Goal: Information Seeking & Learning: Learn about a topic

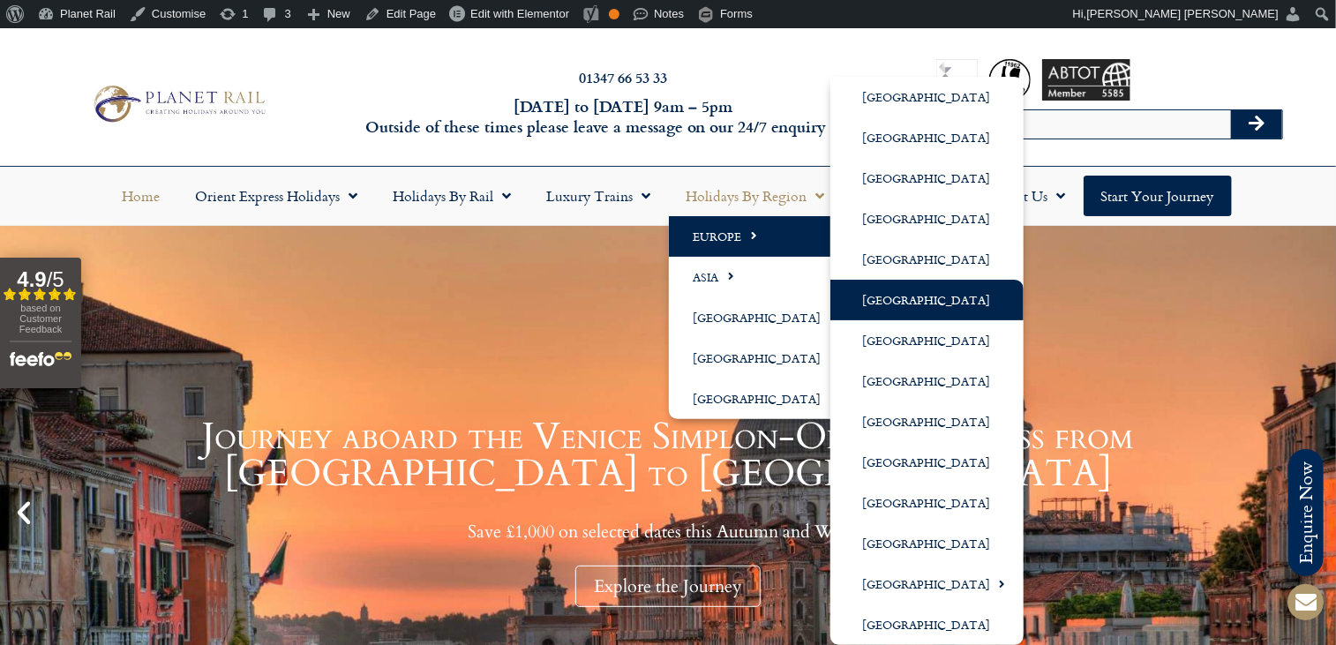
click at [890, 296] on link "[GEOGRAPHIC_DATA]" at bounding box center [926, 300] width 193 height 41
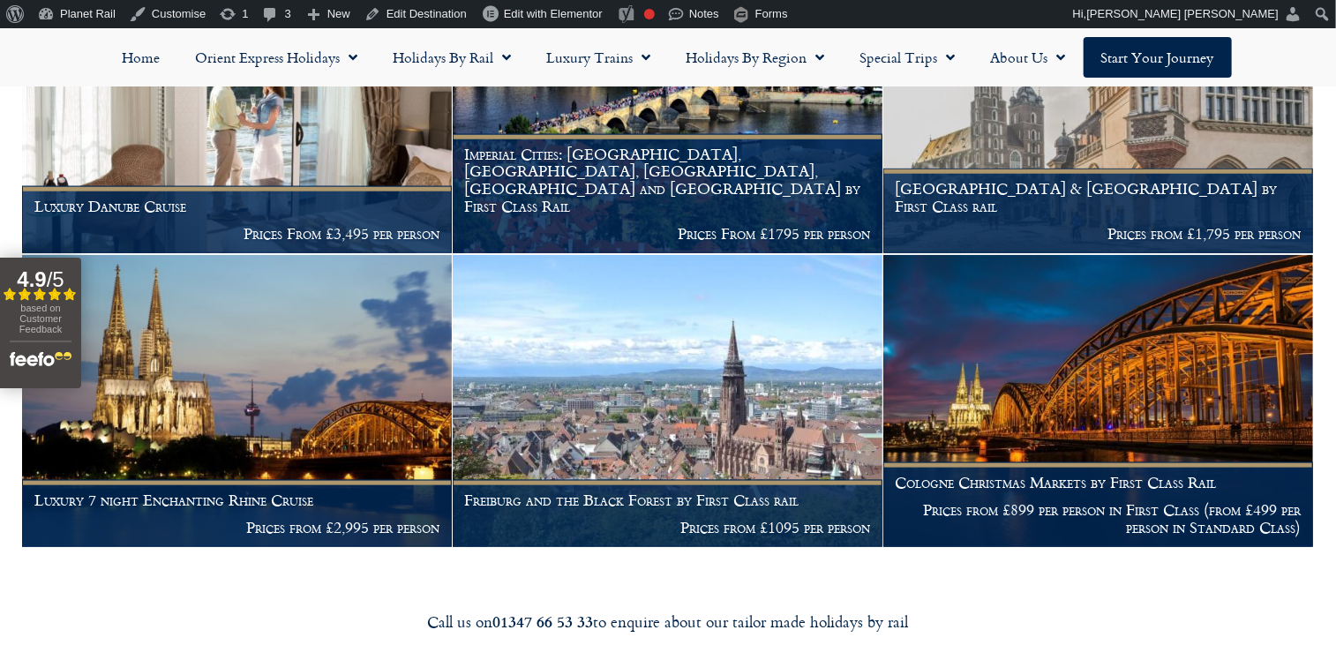
scroll to position [839, 0]
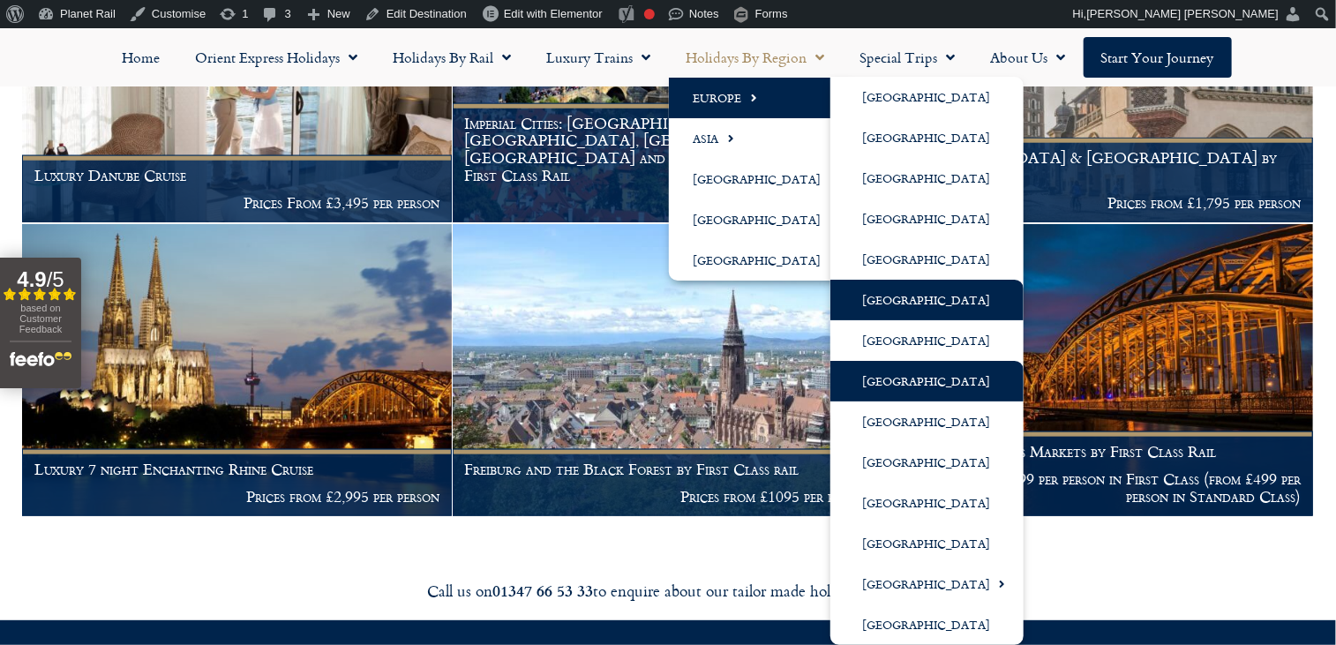
click at [910, 387] on link "[GEOGRAPHIC_DATA]" at bounding box center [926, 381] width 193 height 41
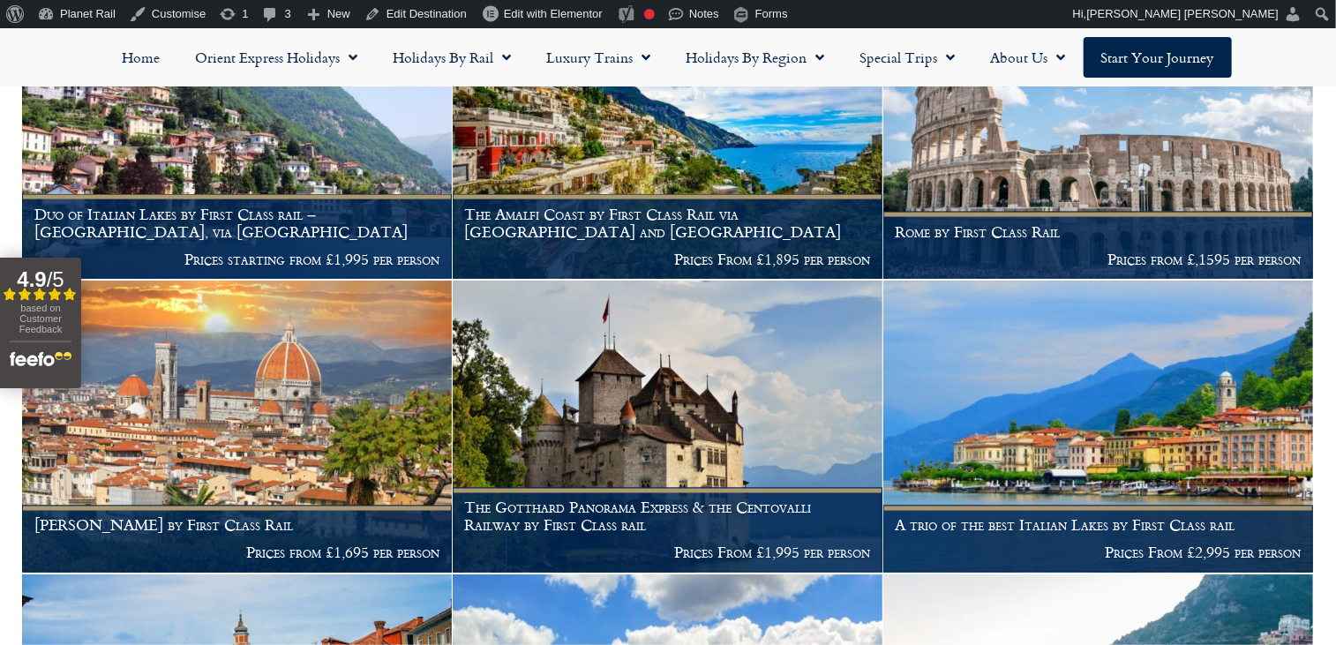
scroll to position [1329, 0]
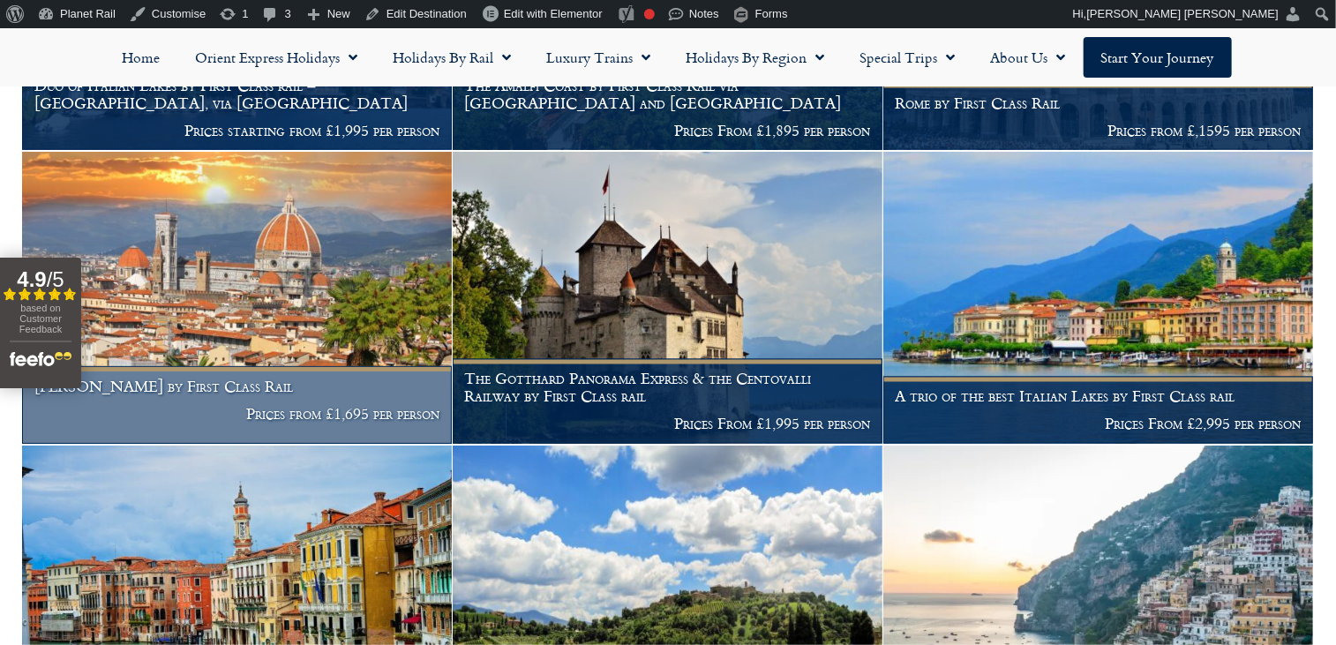
click at [334, 265] on img at bounding box center [237, 298] width 430 height 292
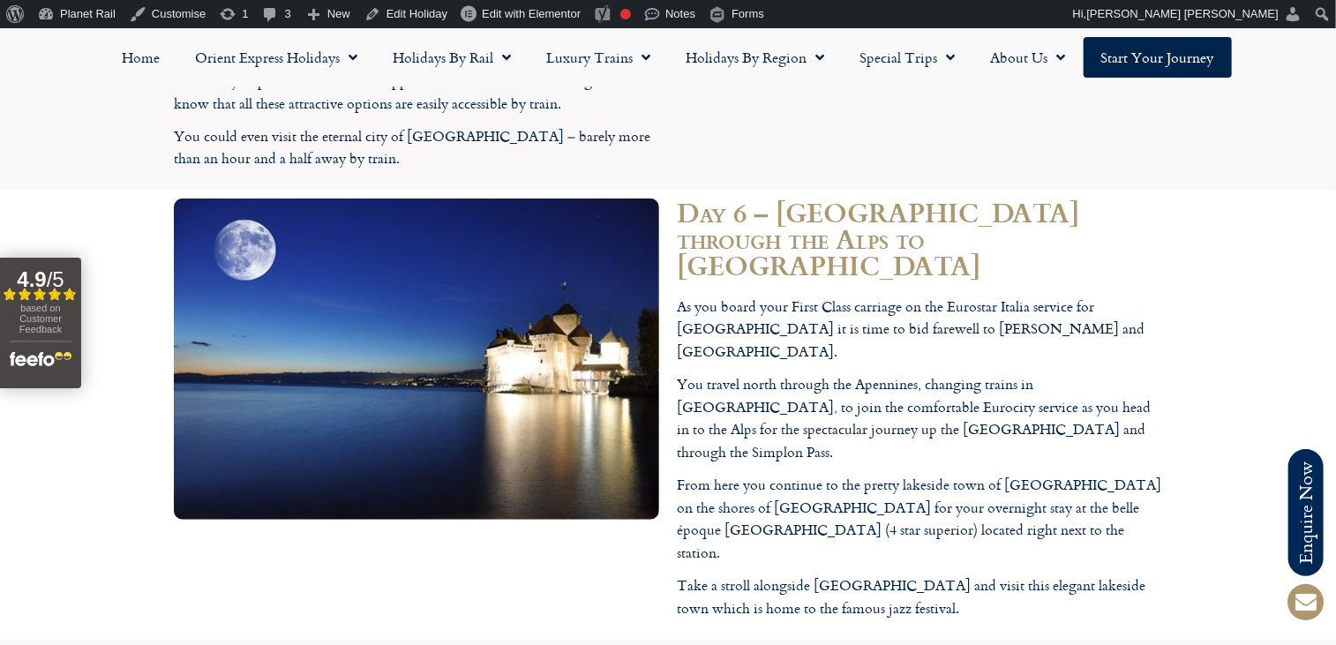
scroll to position [3688, 0]
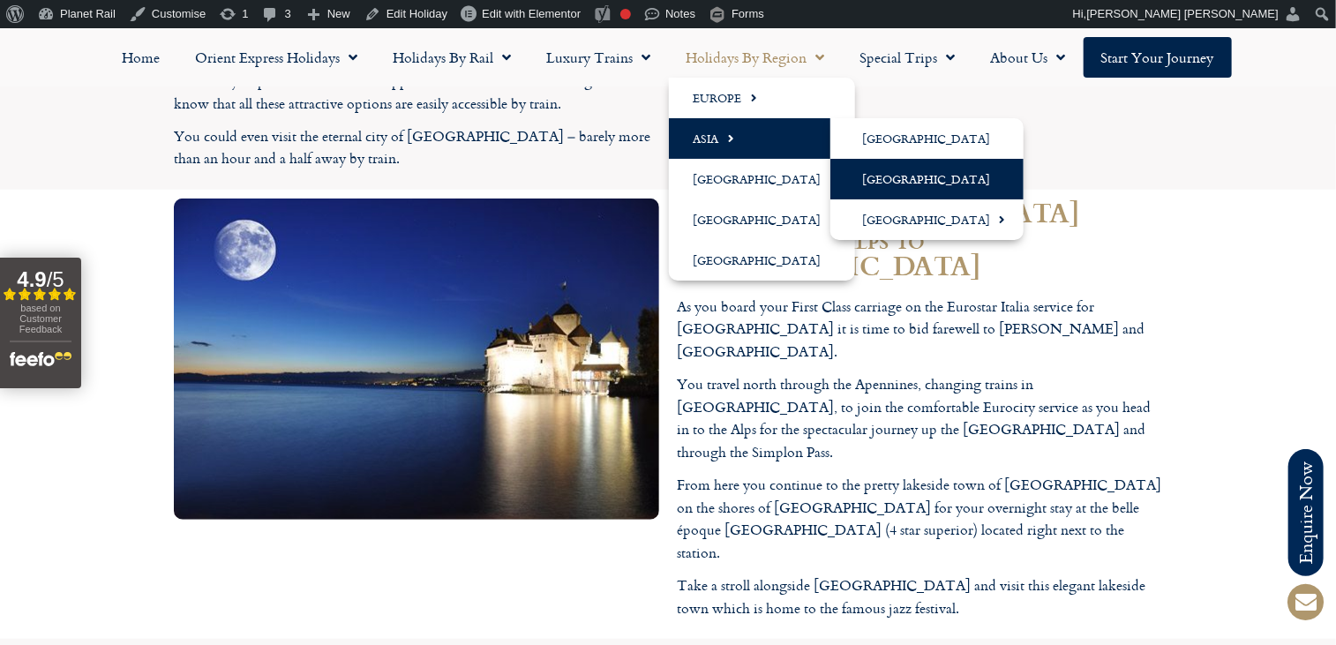
click at [896, 169] on link "[GEOGRAPHIC_DATA]" at bounding box center [926, 179] width 193 height 41
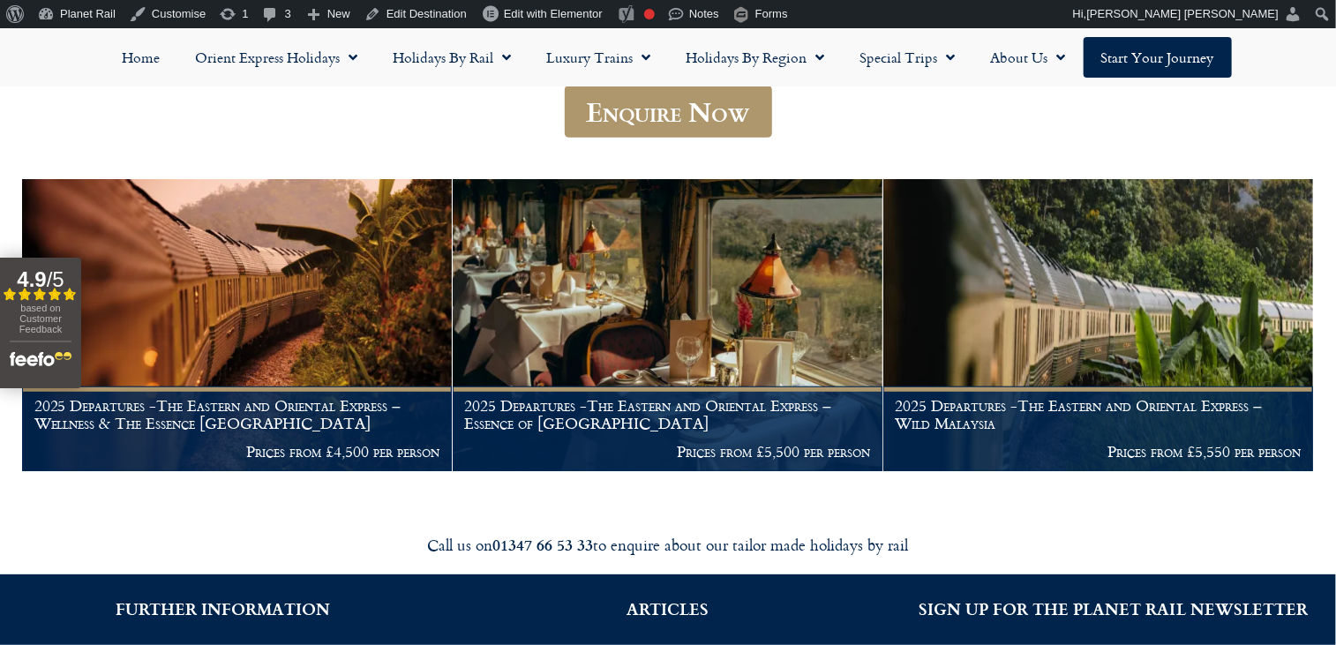
scroll to position [337, 0]
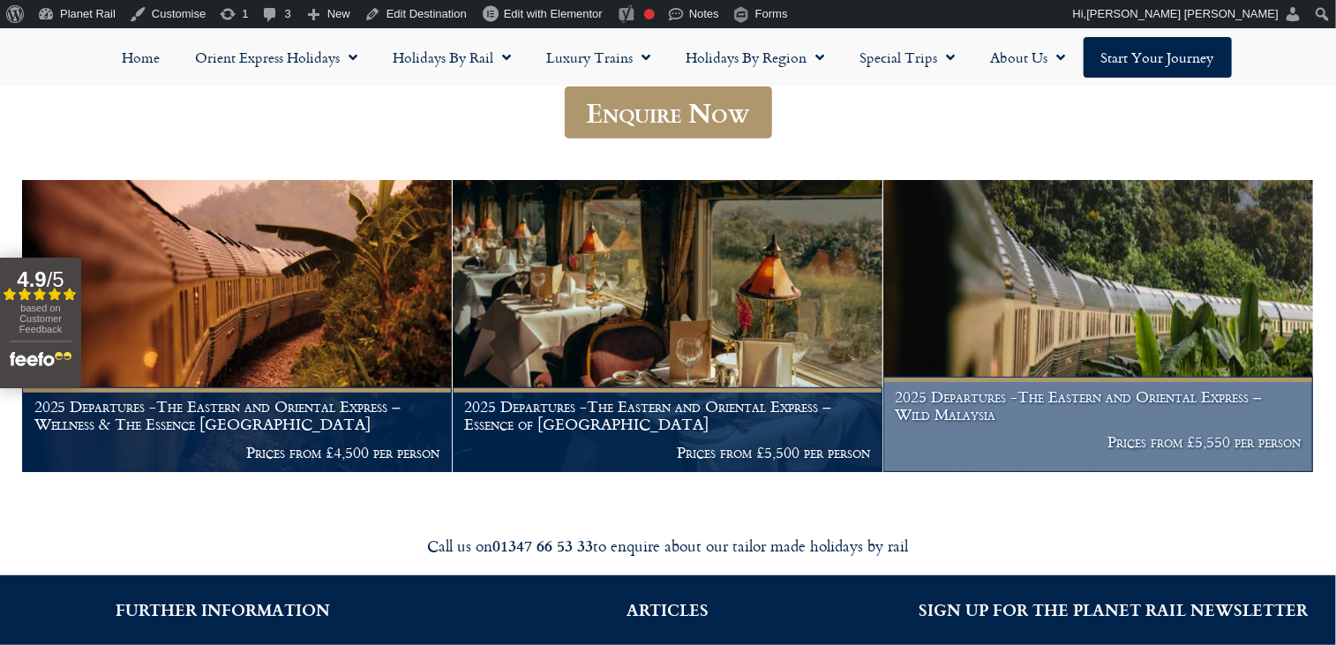
click at [1062, 399] on h1 "2025 Departures -The Eastern and Oriental Express – Wild Malaysia" at bounding box center [1098, 405] width 406 height 34
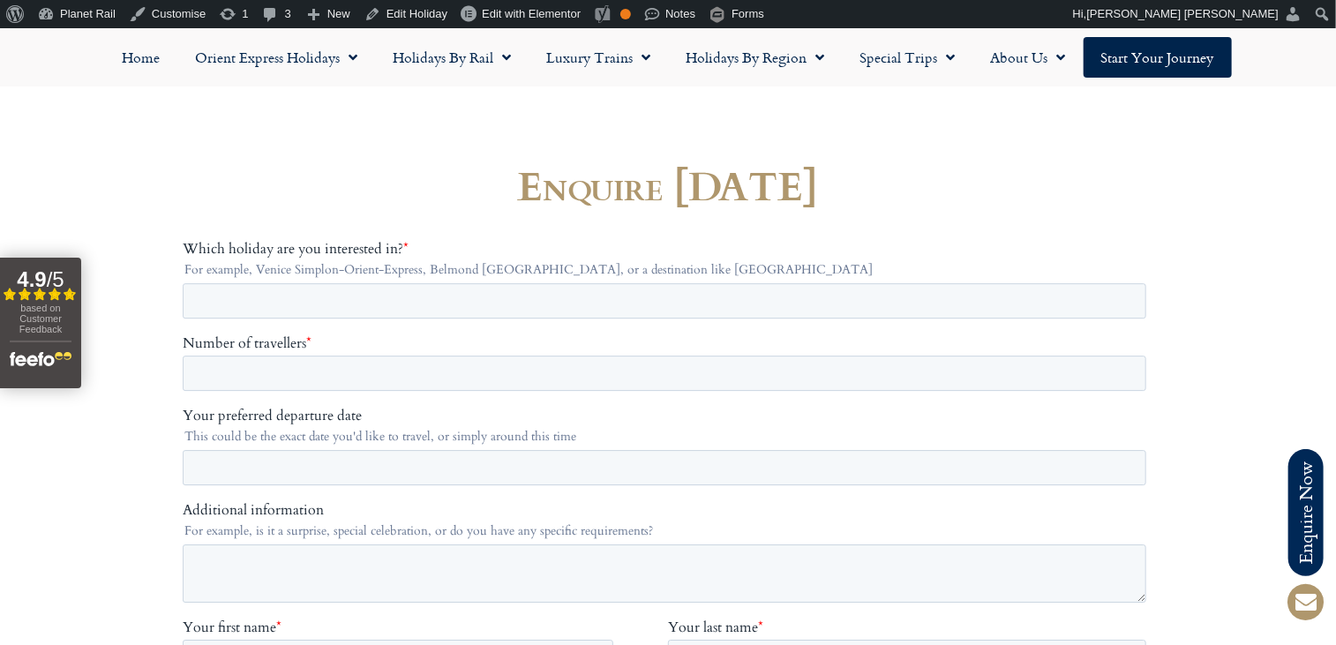
scroll to position [5887, 0]
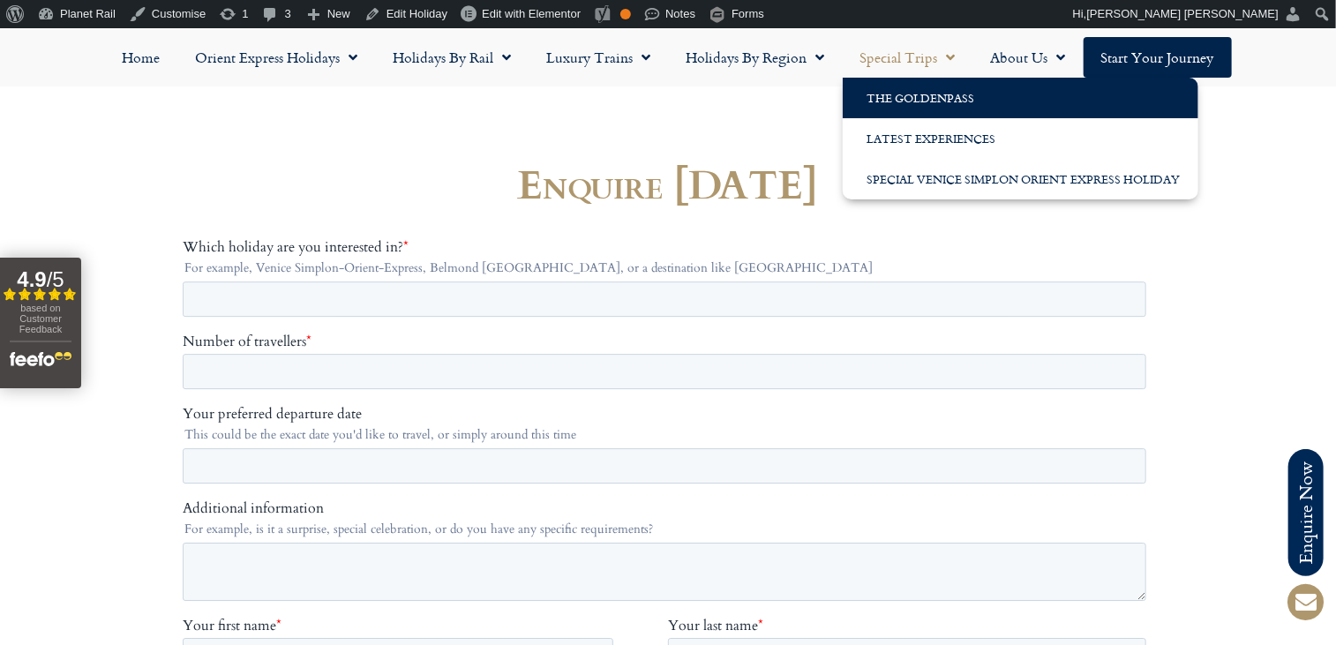
click at [926, 98] on link "The GoldenPass" at bounding box center [1021, 98] width 356 height 41
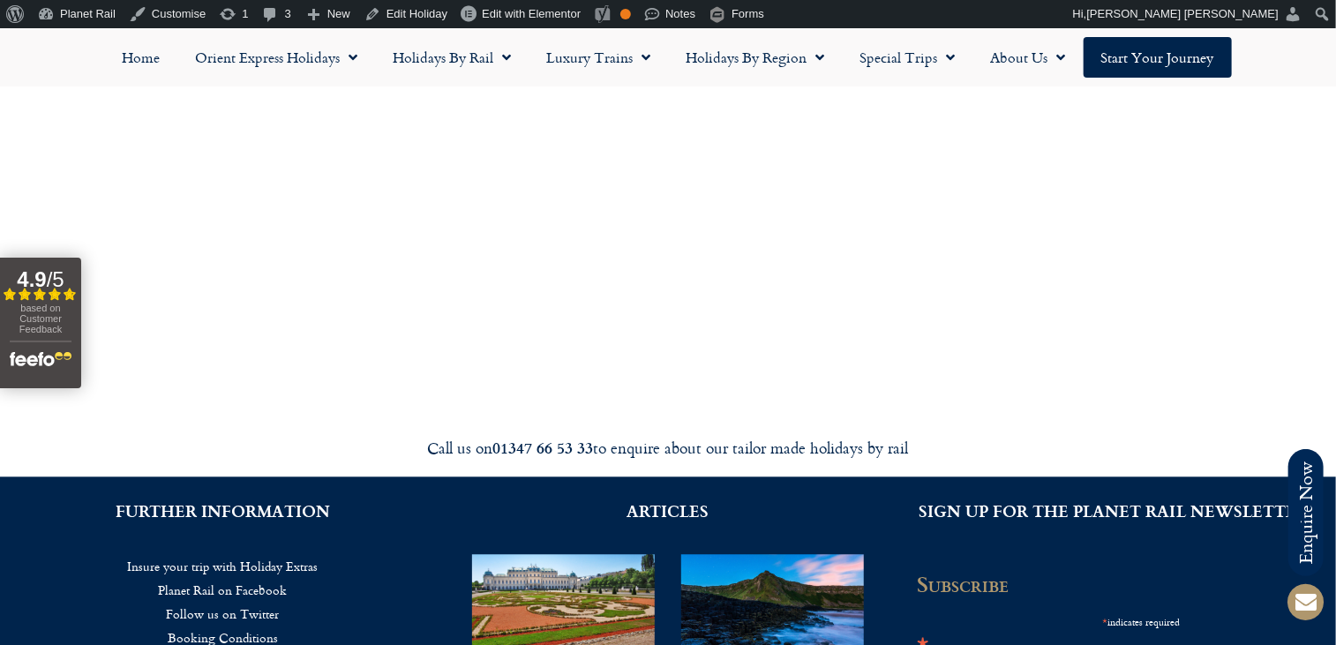
scroll to position [5484, 0]
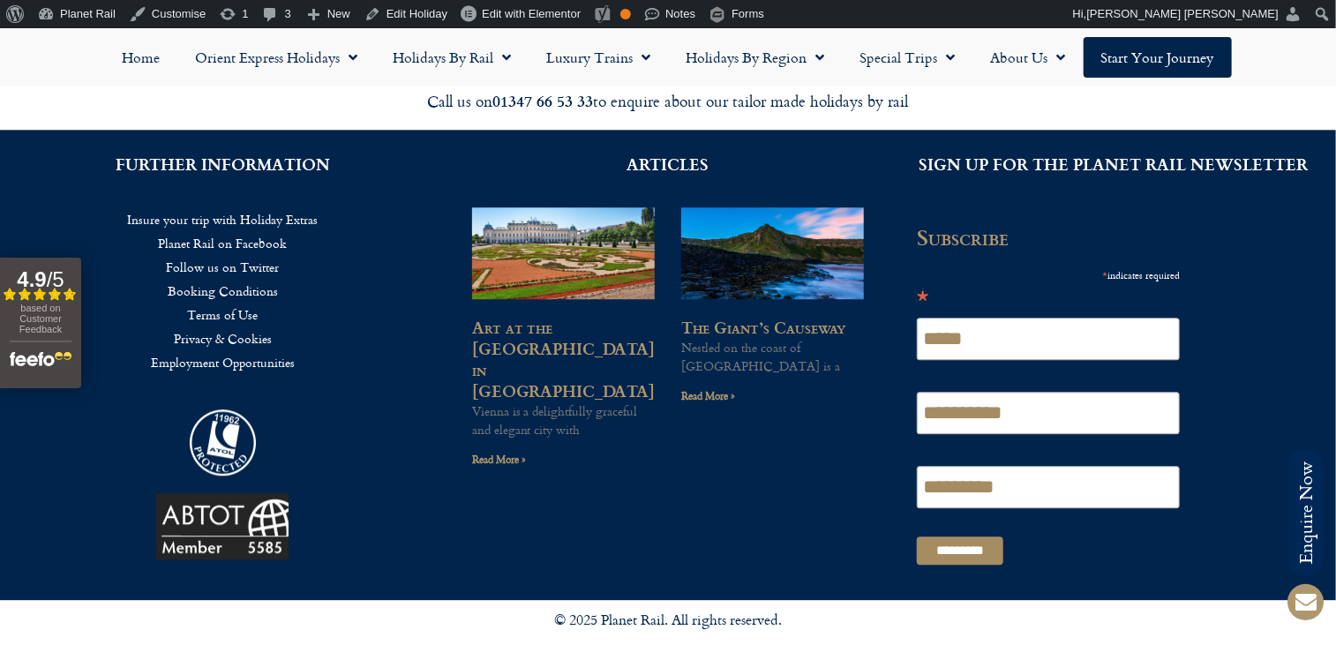
click at [221, 326] on link "Privacy & Cookies" at bounding box center [222, 338] width 393 height 24
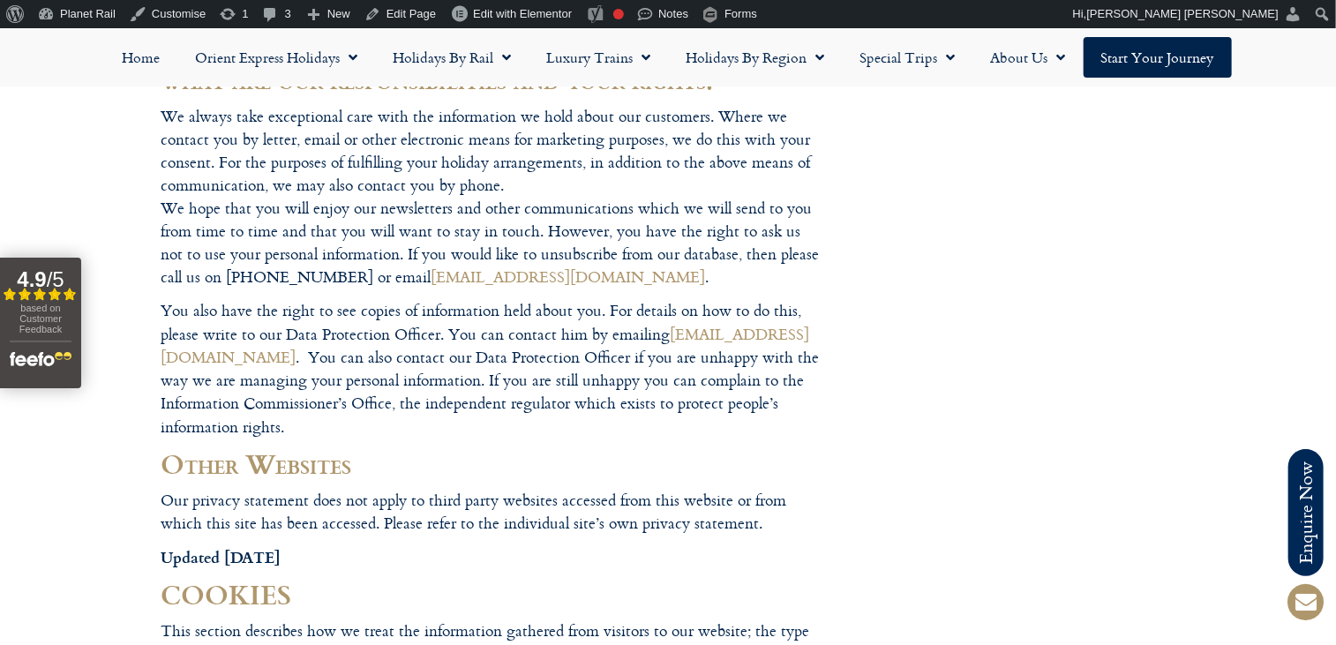
scroll to position [1549, 0]
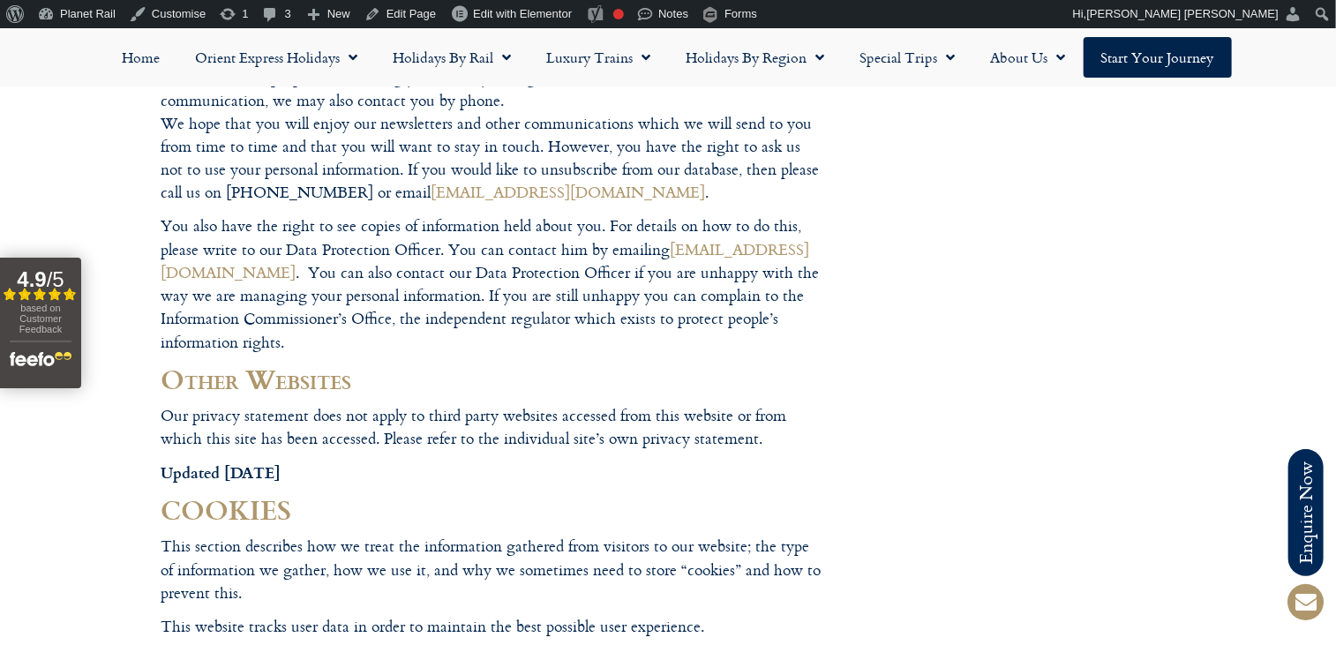
click at [854, 412] on div at bounding box center [668, 391] width 1336 height 3824
click at [996, 433] on div at bounding box center [668, 391] width 1336 height 3824
drag, startPoint x: 996, startPoint y: 433, endPoint x: 940, endPoint y: 229, distance: 211.5
click at [940, 229] on div at bounding box center [668, 391] width 1336 height 3824
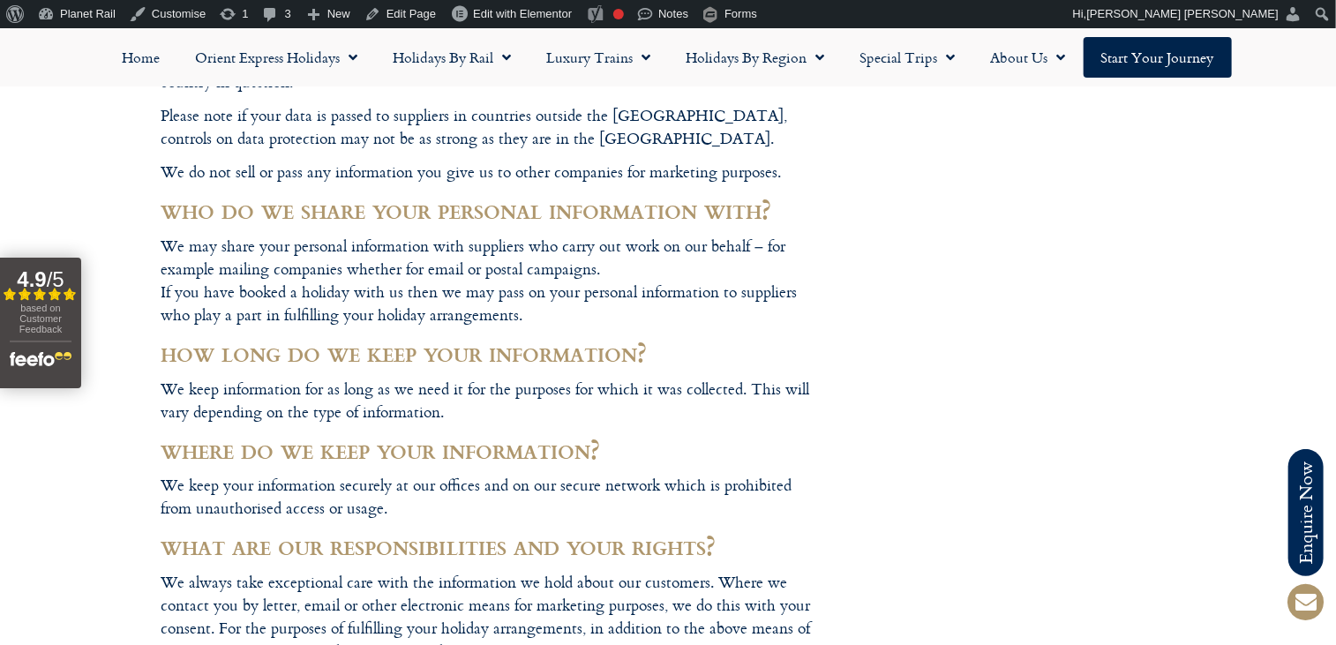
scroll to position [818, 0]
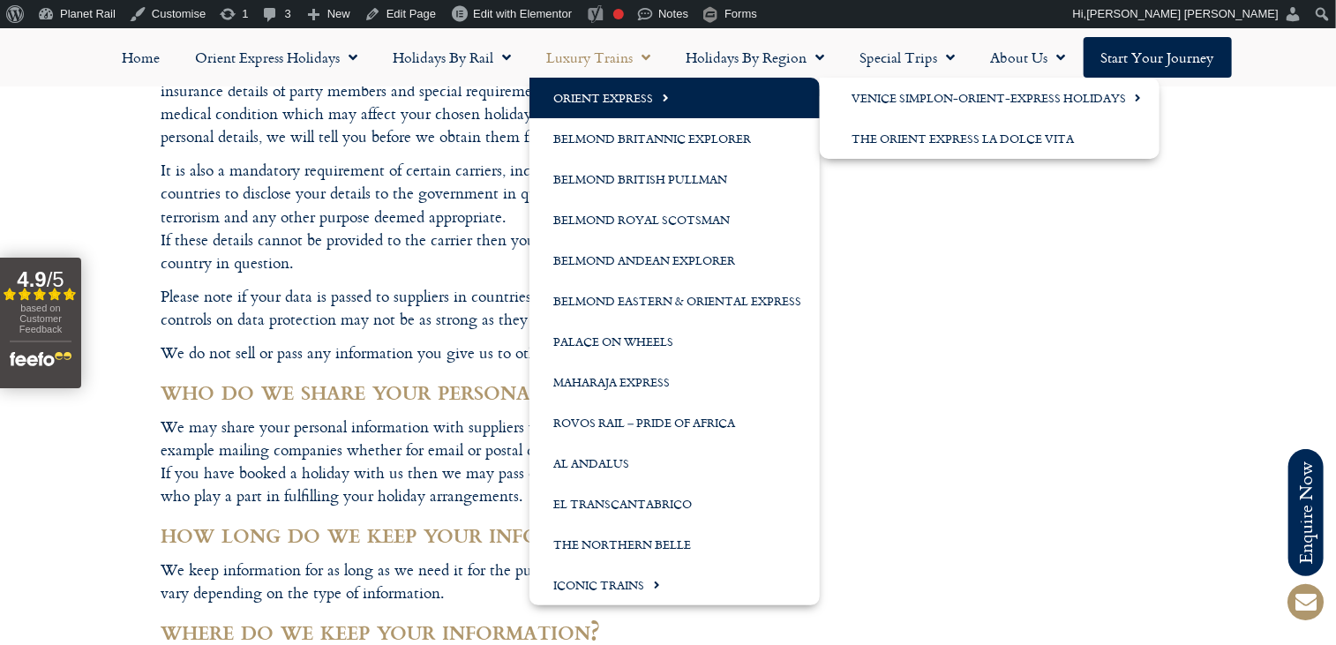
click at [598, 91] on link "Orient Express" at bounding box center [674, 98] width 290 height 41
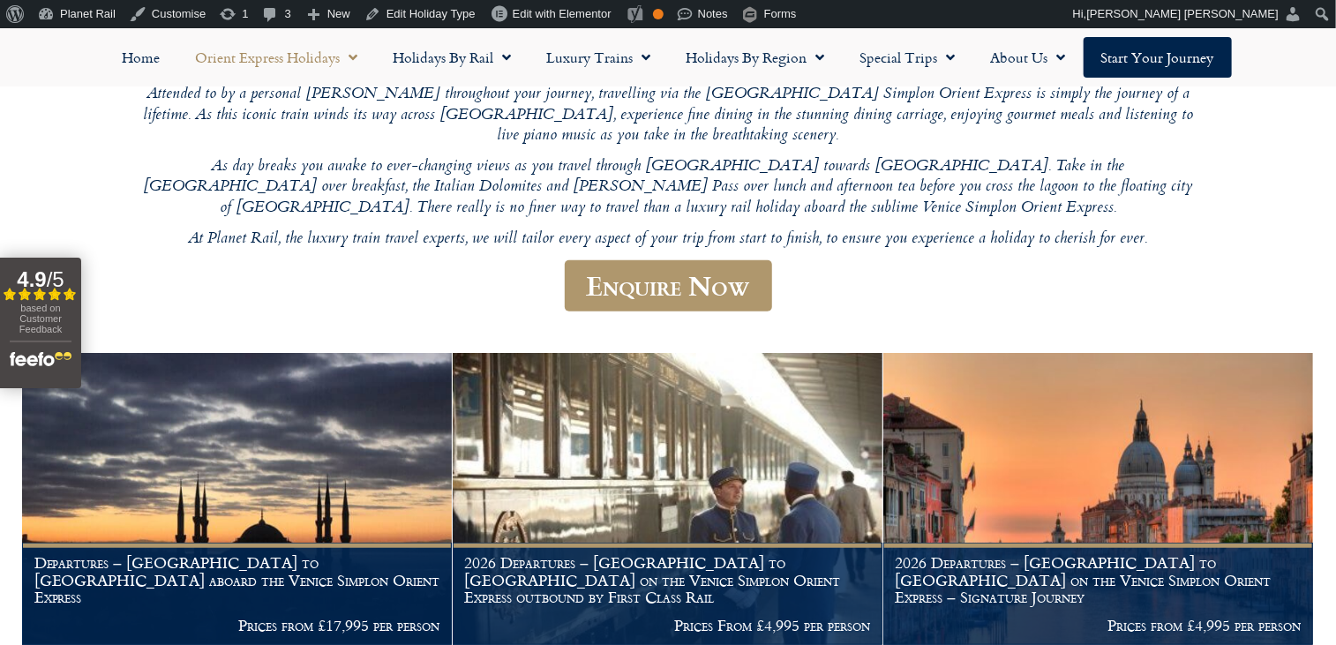
scroll to position [369, 0]
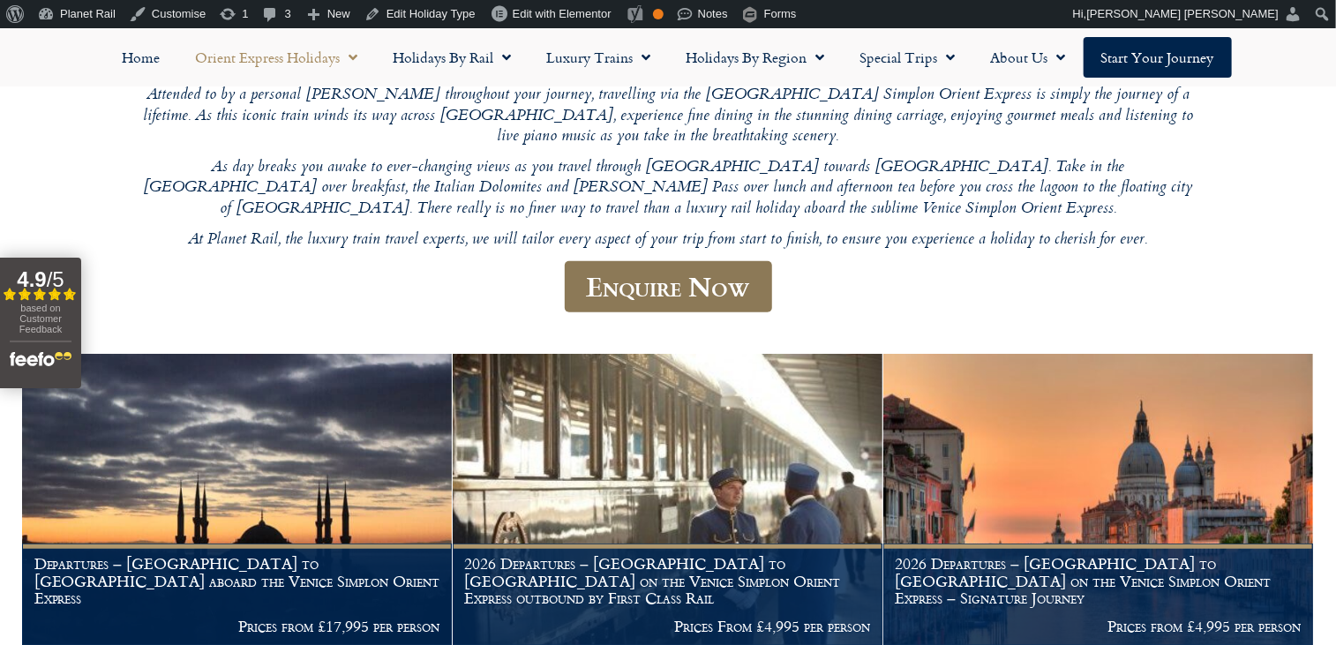
click at [689, 261] on link "Enquire Now" at bounding box center [668, 287] width 207 height 52
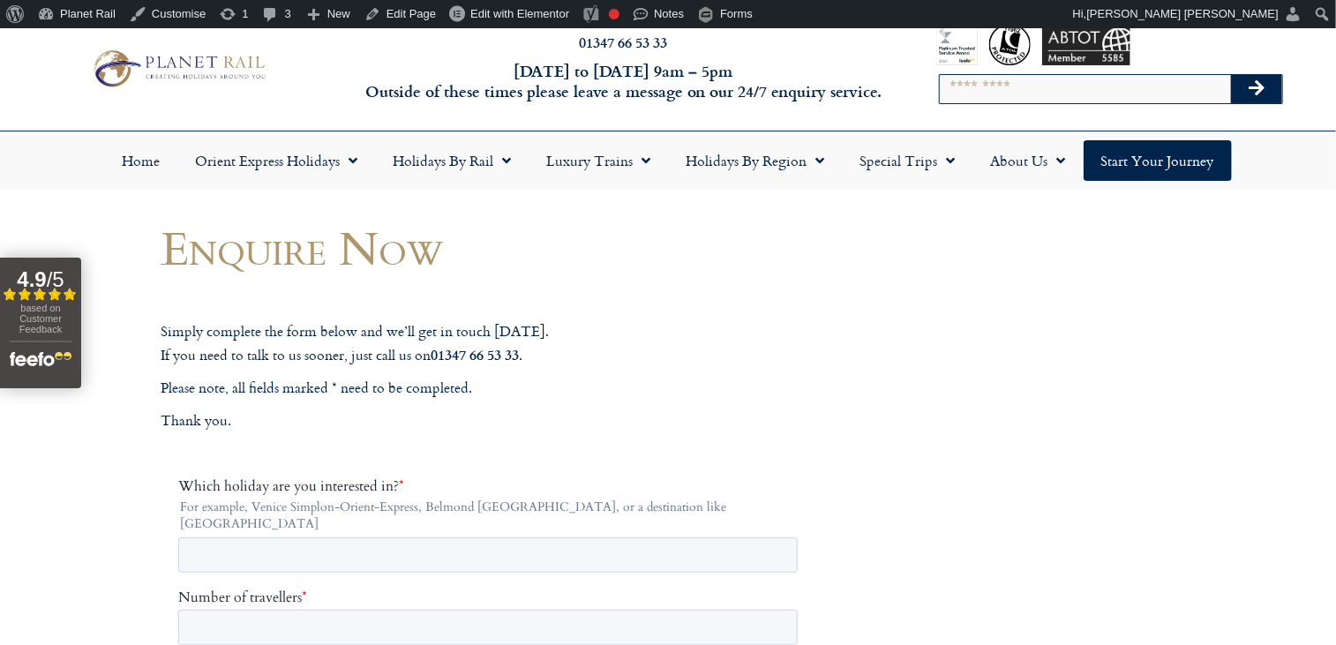
scroll to position [32, 0]
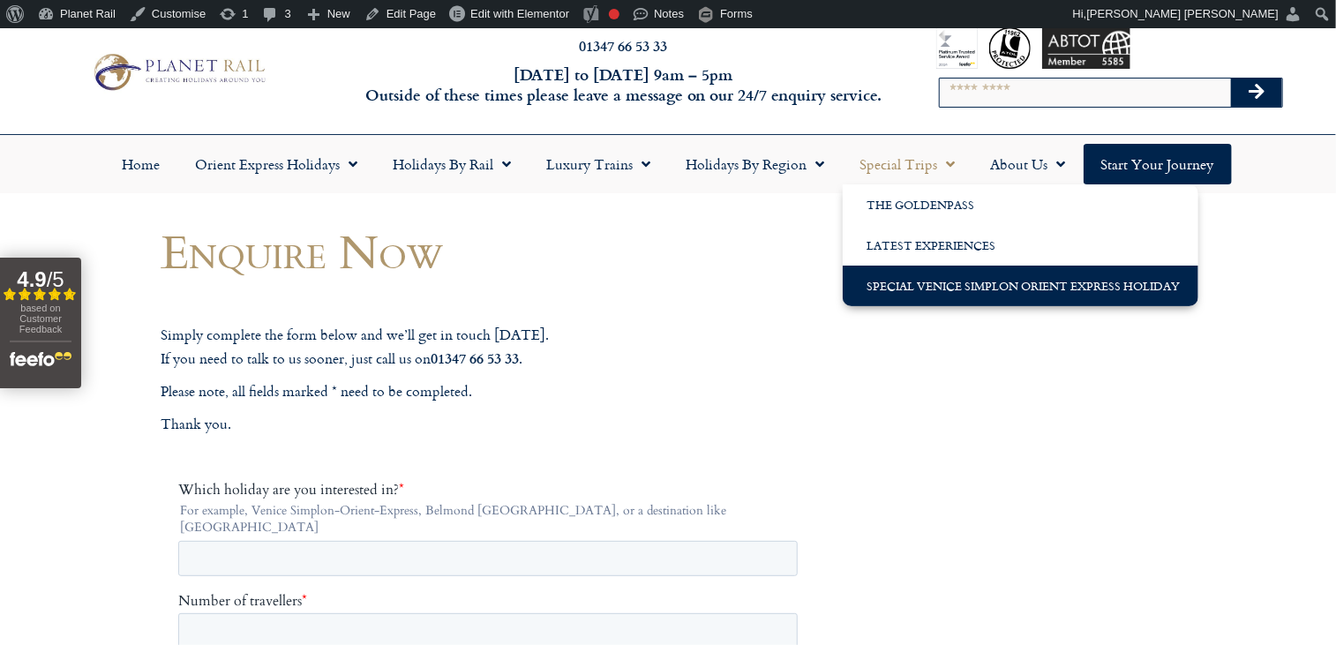
click at [926, 287] on link "Special Venice Simplon Orient Express Holiday" at bounding box center [1021, 286] width 356 height 41
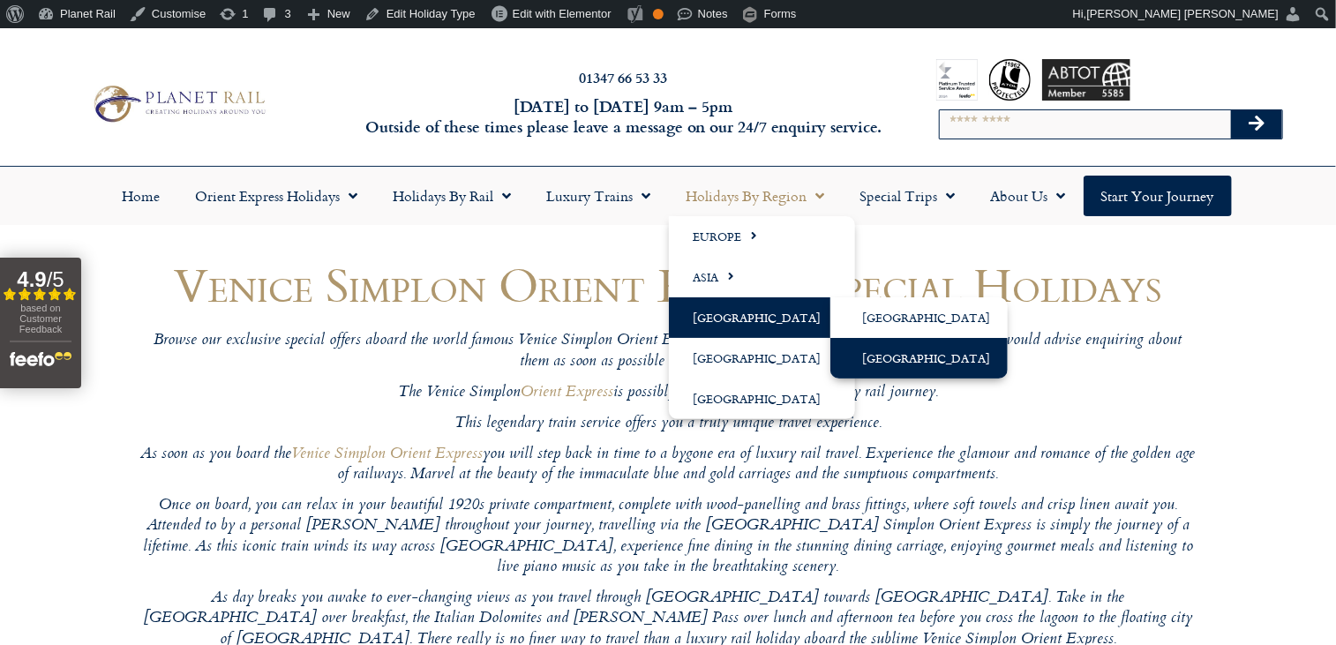
click at [906, 371] on link "[GEOGRAPHIC_DATA]" at bounding box center [918, 358] width 177 height 41
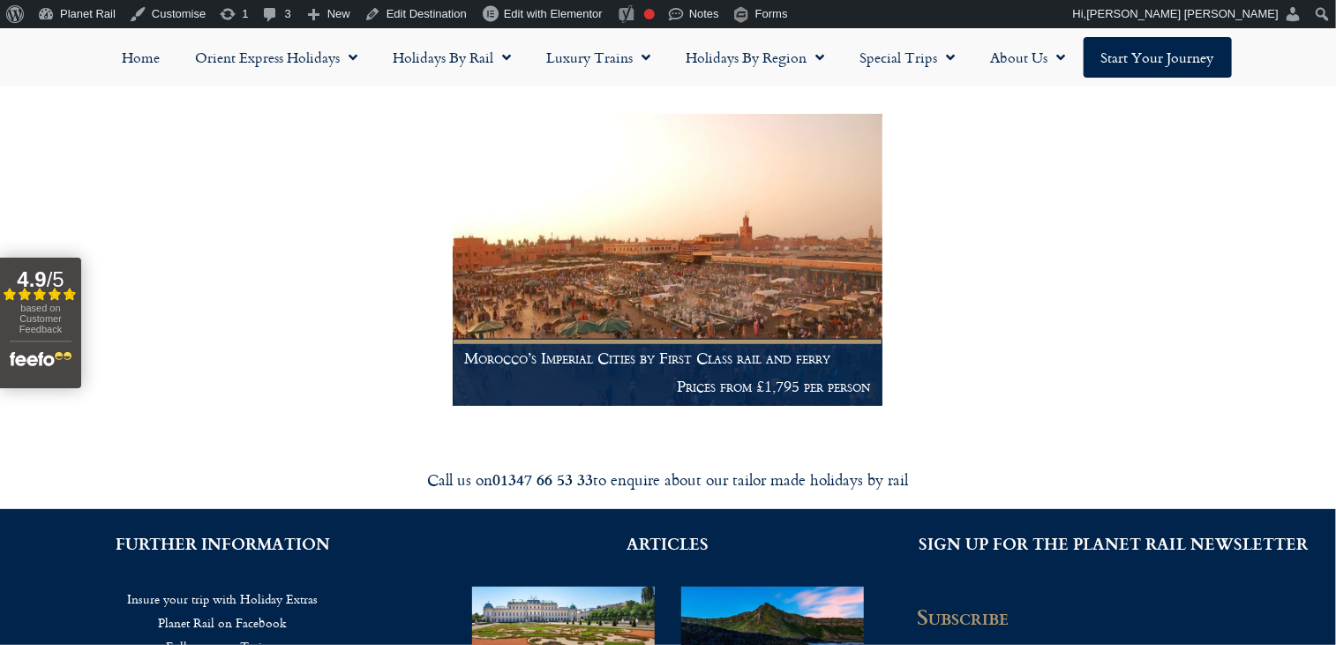
scroll to position [433, 0]
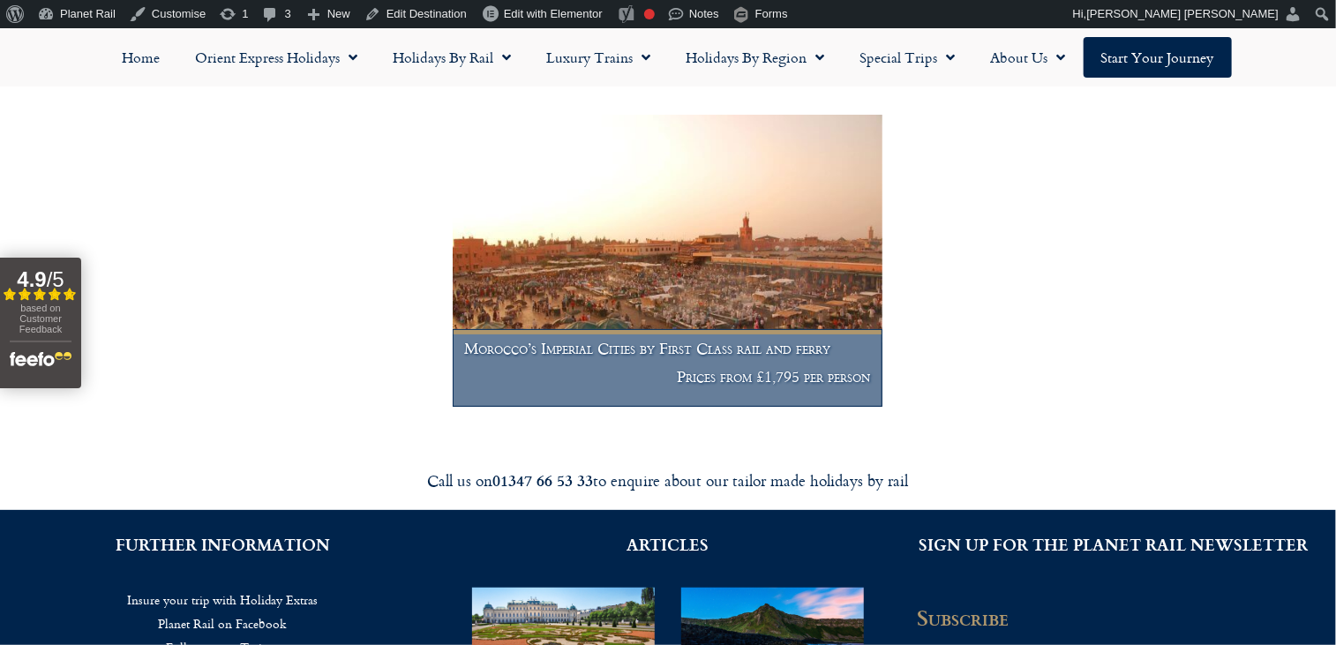
click at [667, 255] on img at bounding box center [668, 261] width 430 height 292
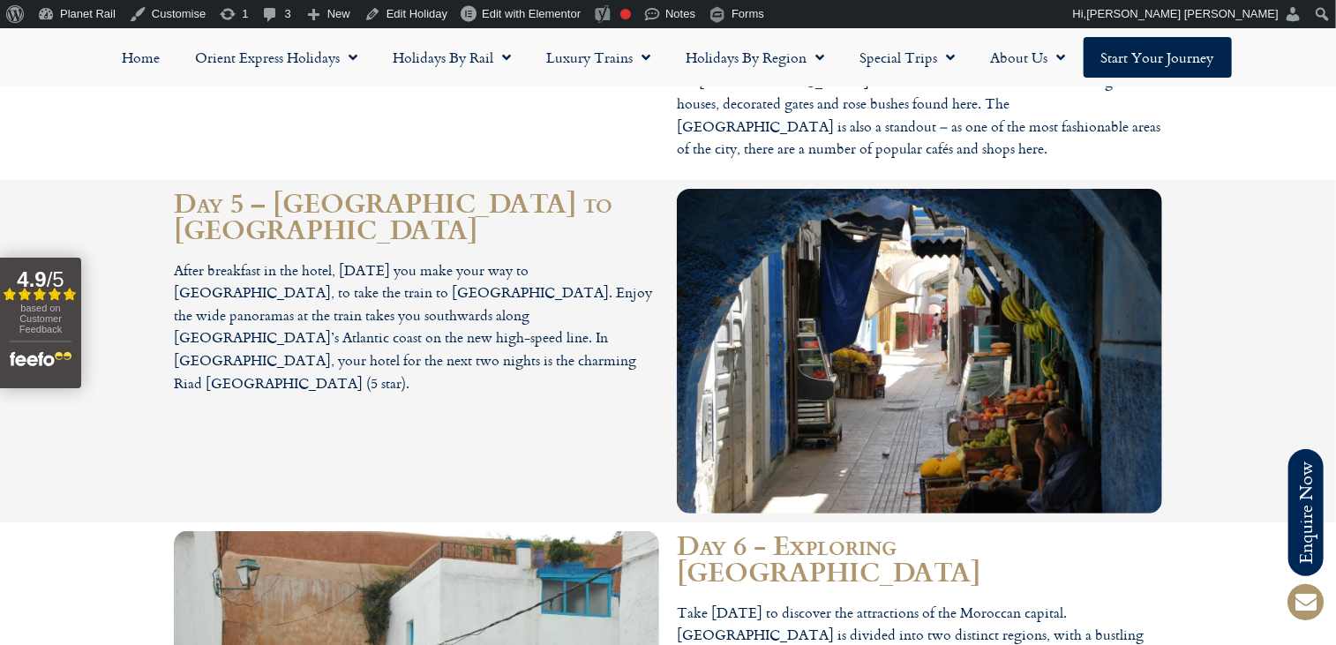
scroll to position [3443, 0]
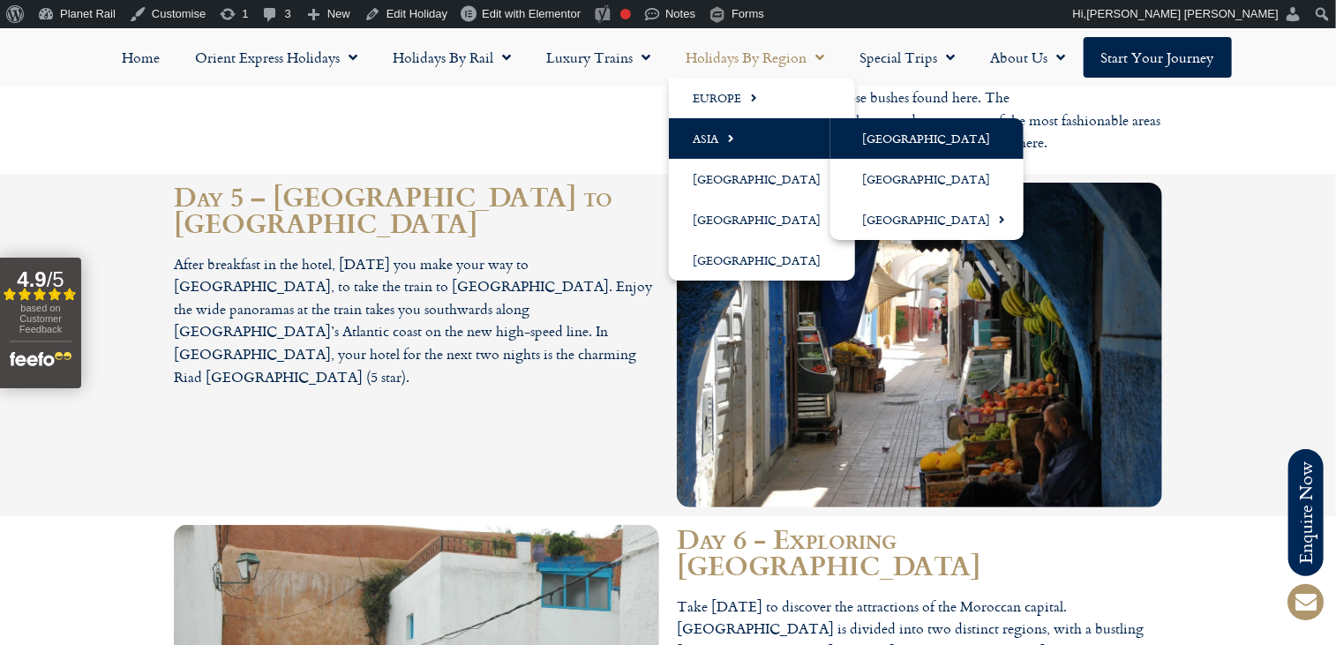
click at [886, 134] on link "[GEOGRAPHIC_DATA]" at bounding box center [926, 138] width 193 height 41
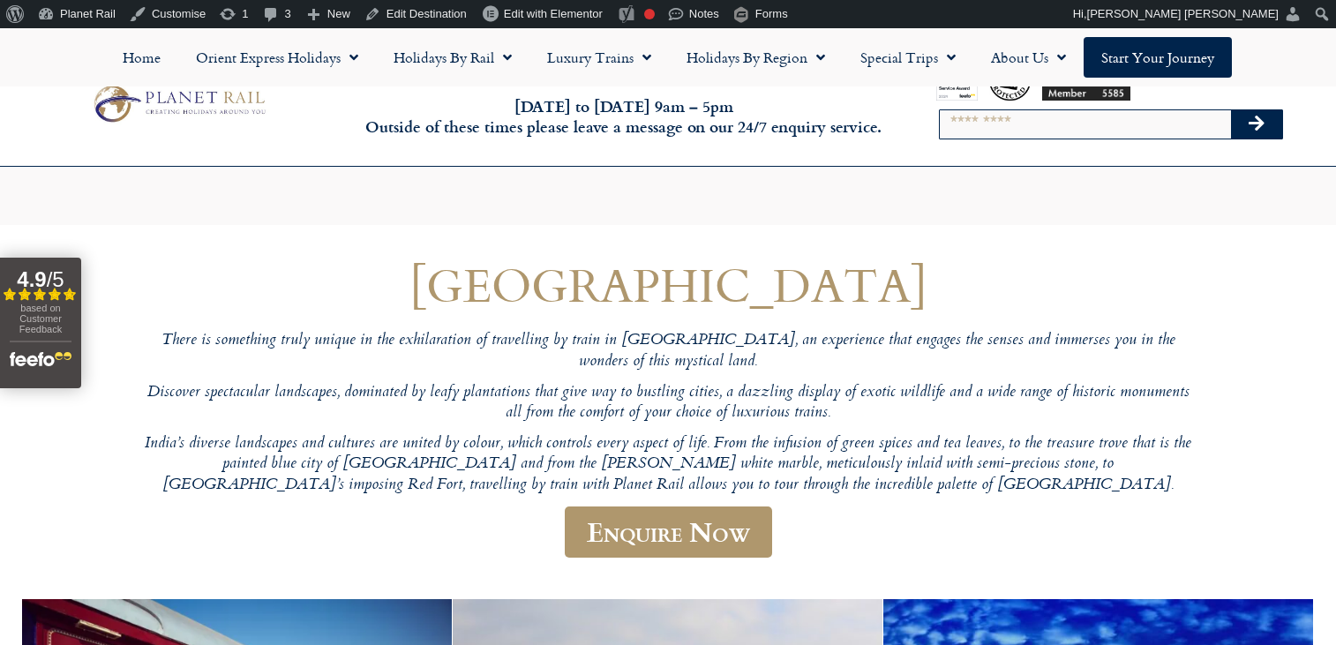
scroll to position [282, 0]
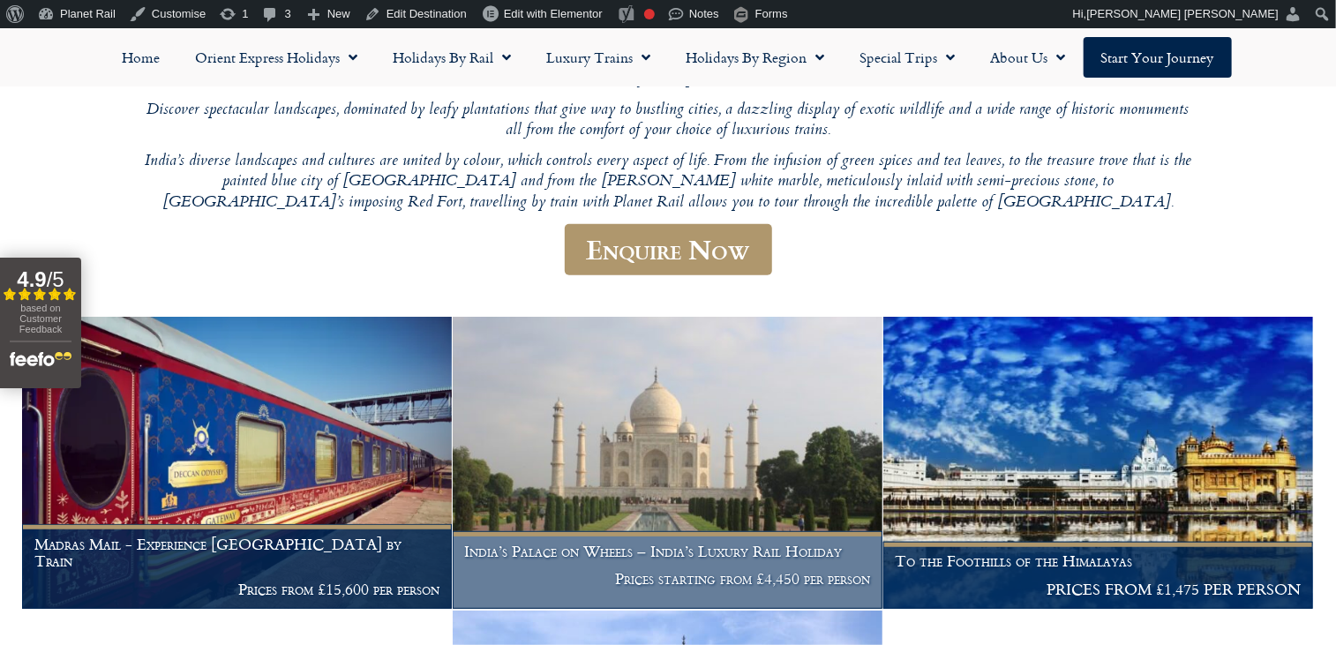
click at [752, 478] on img at bounding box center [668, 463] width 430 height 292
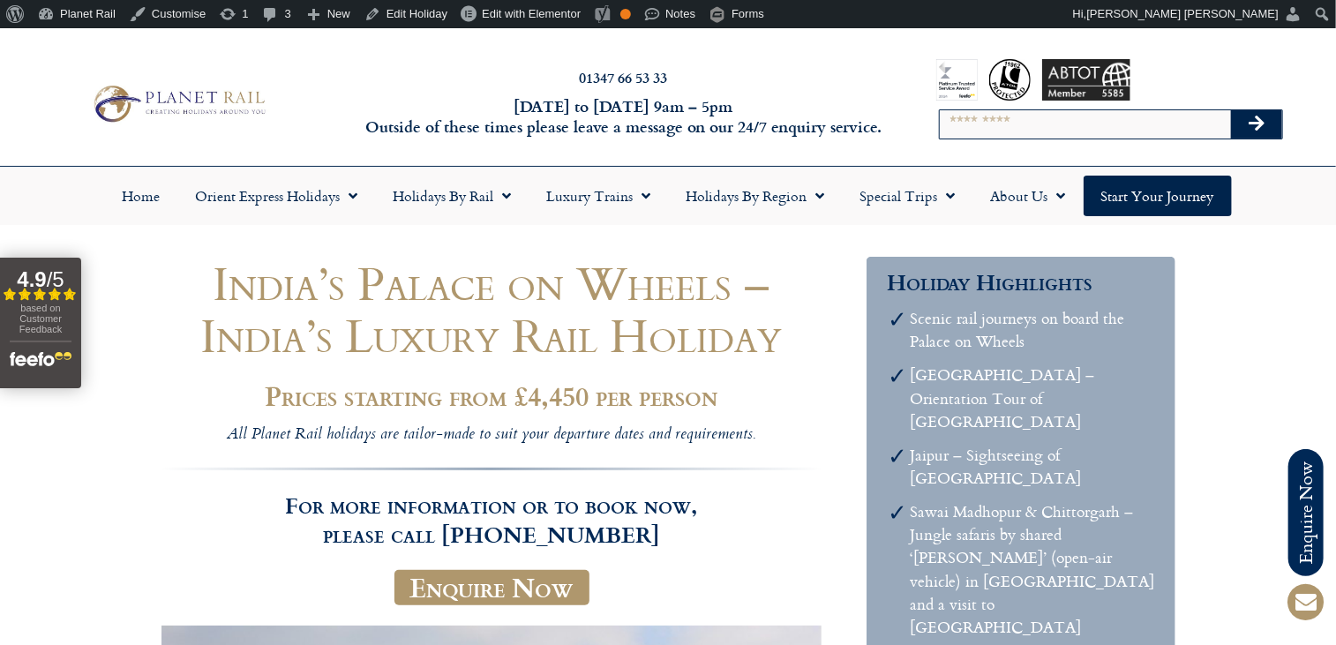
click at [752, 478] on h3 "For more information or to book now, please call [PHONE_NUMBER]" at bounding box center [492, 508] width 662 height 81
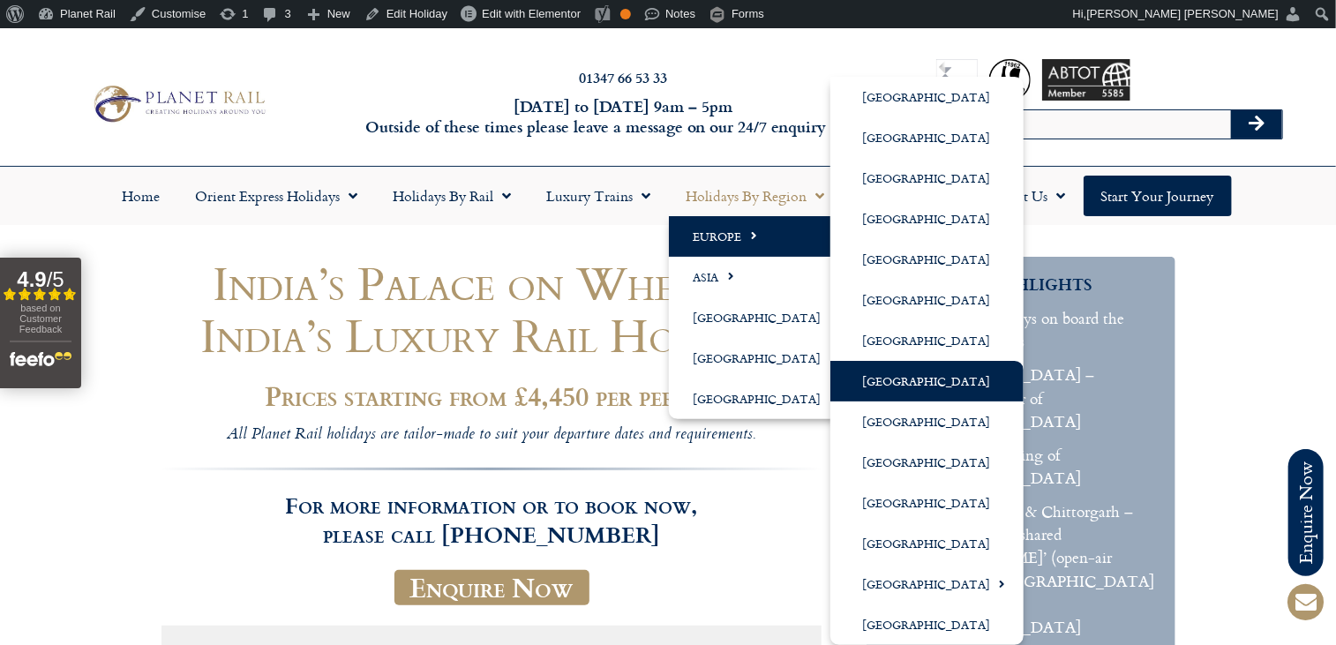
click at [923, 366] on link "[GEOGRAPHIC_DATA]" at bounding box center [926, 381] width 193 height 41
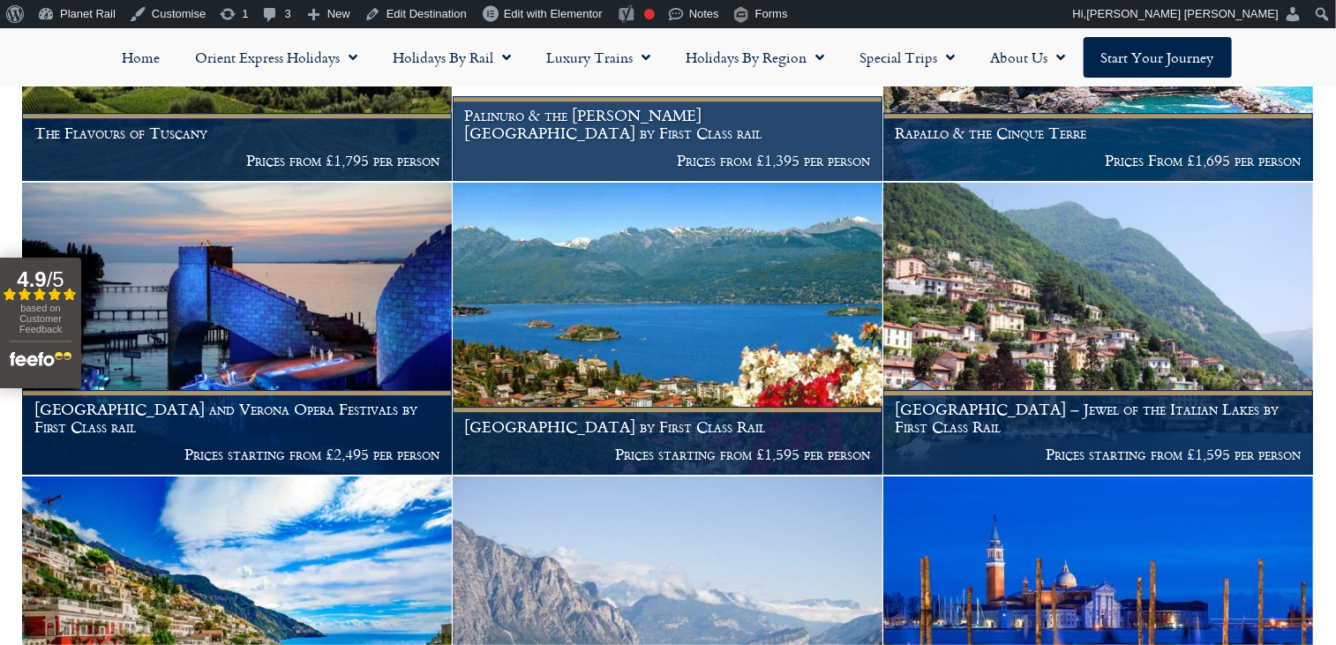
scroll to position [2475, 0]
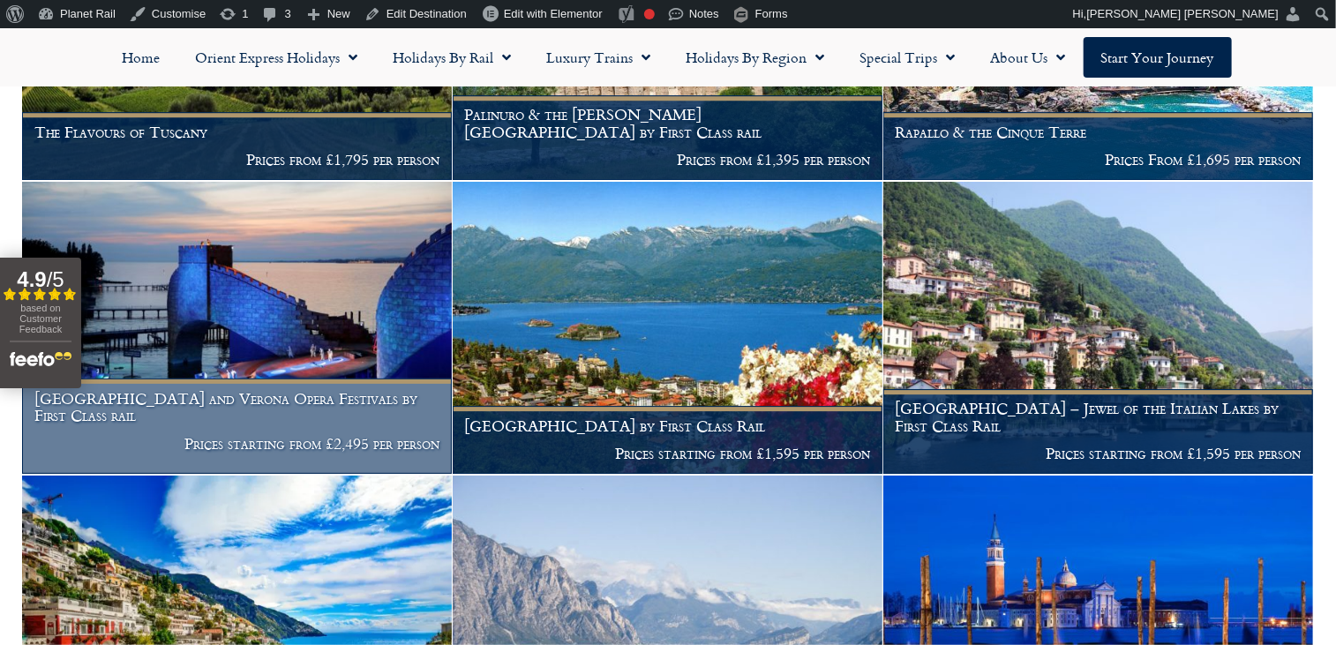
click at [262, 309] on img at bounding box center [237, 328] width 430 height 292
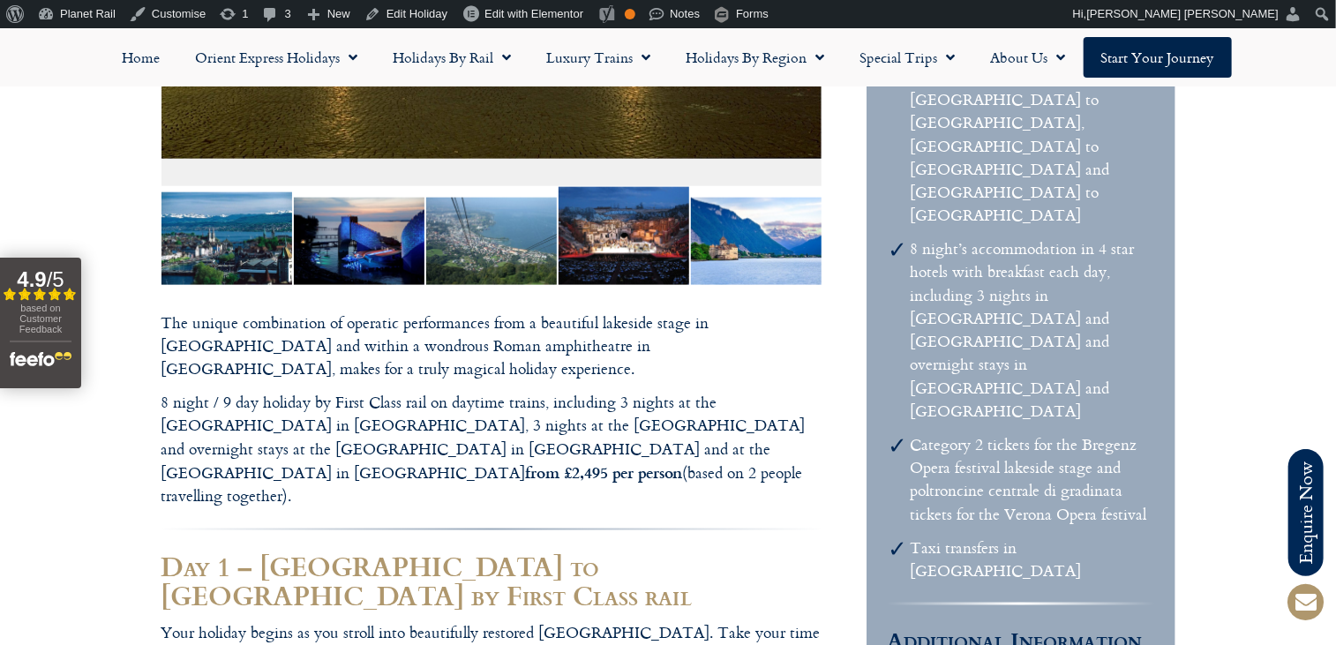
scroll to position [988, 0]
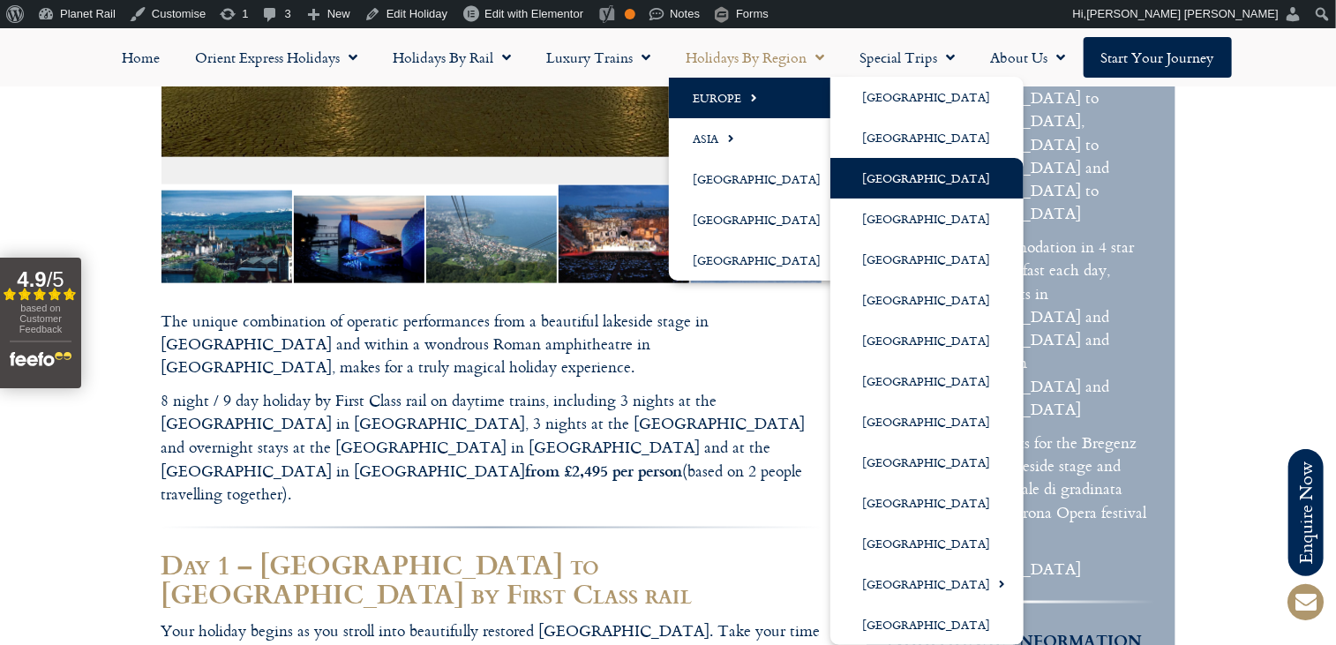
click at [906, 177] on link "[GEOGRAPHIC_DATA]" at bounding box center [926, 178] width 193 height 41
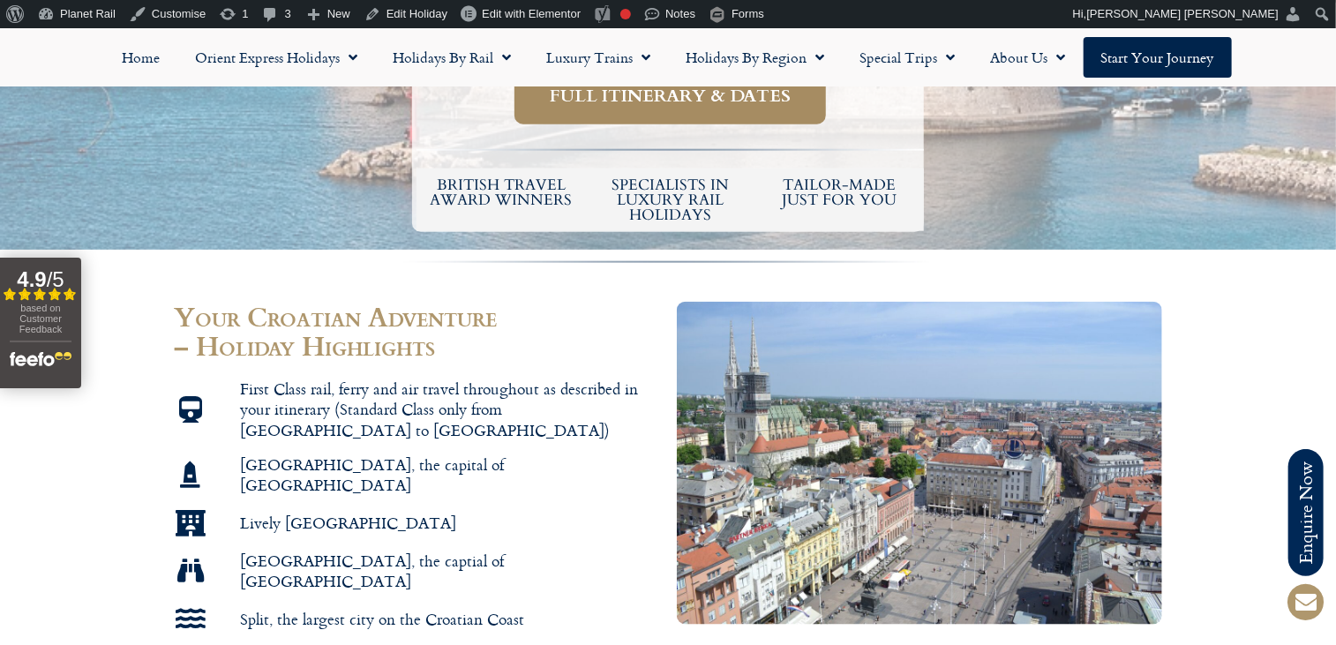
scroll to position [928, 0]
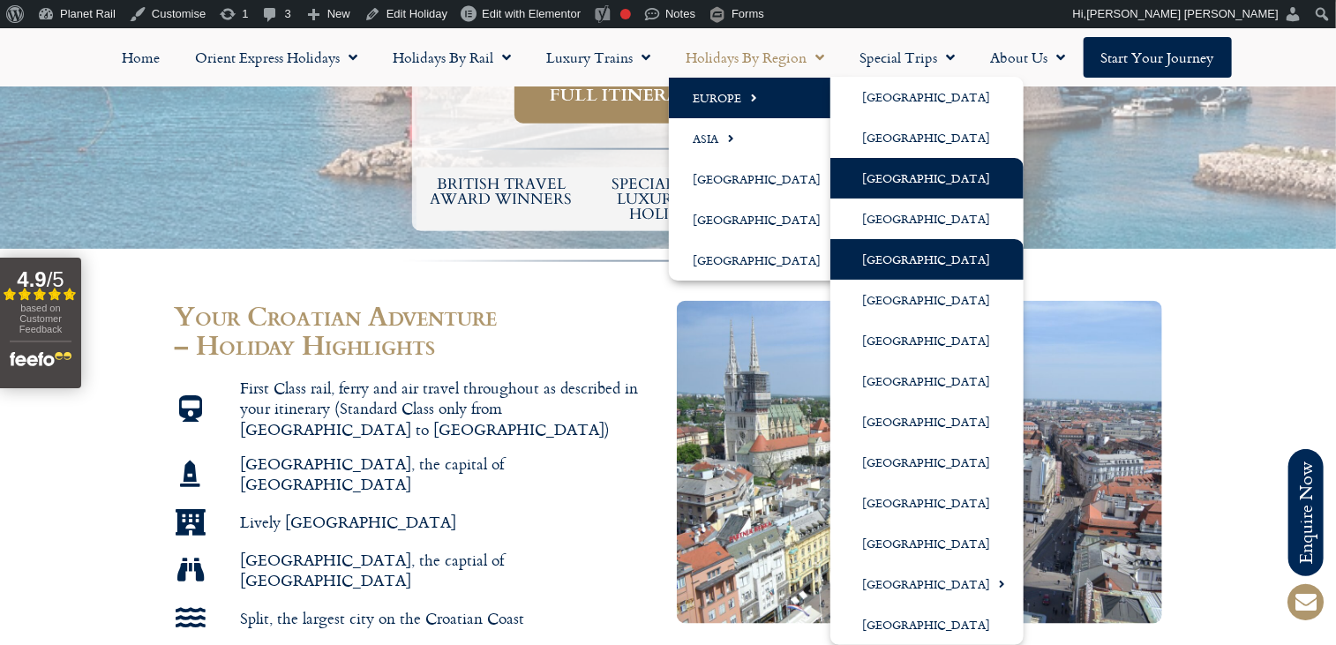
click at [914, 253] on link "[GEOGRAPHIC_DATA]" at bounding box center [926, 259] width 193 height 41
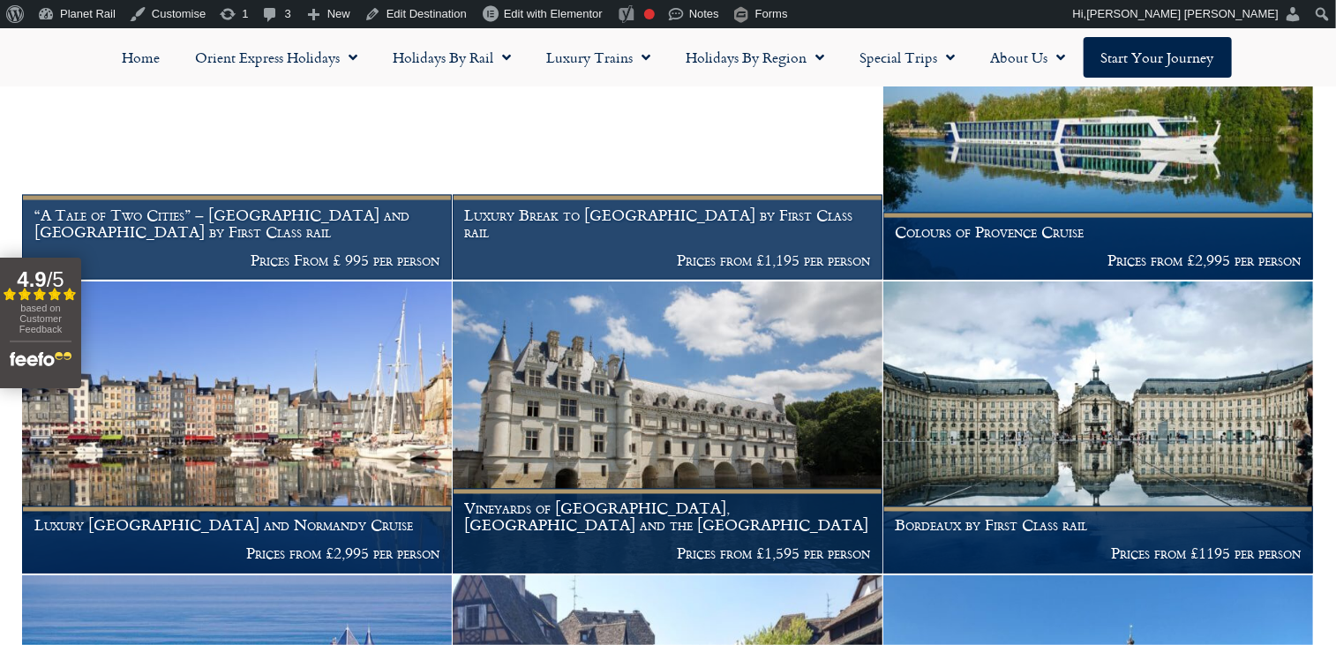
scroll to position [1311, 0]
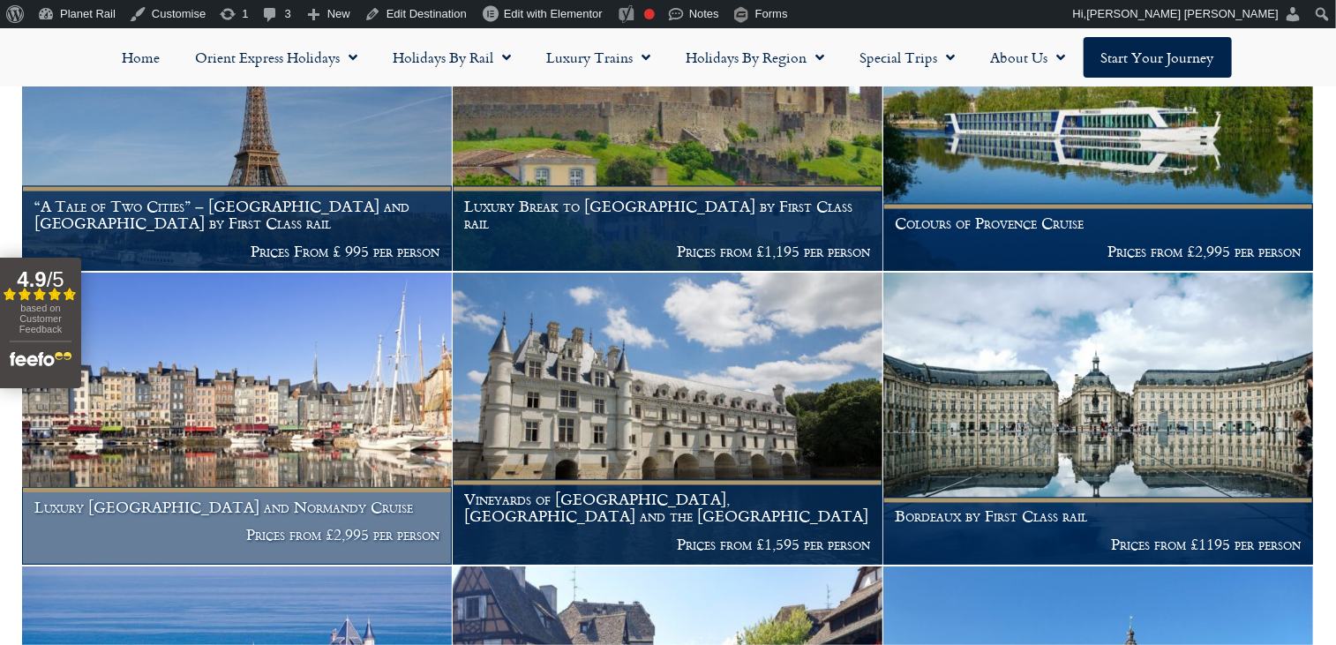
click at [296, 419] on img at bounding box center [237, 419] width 430 height 292
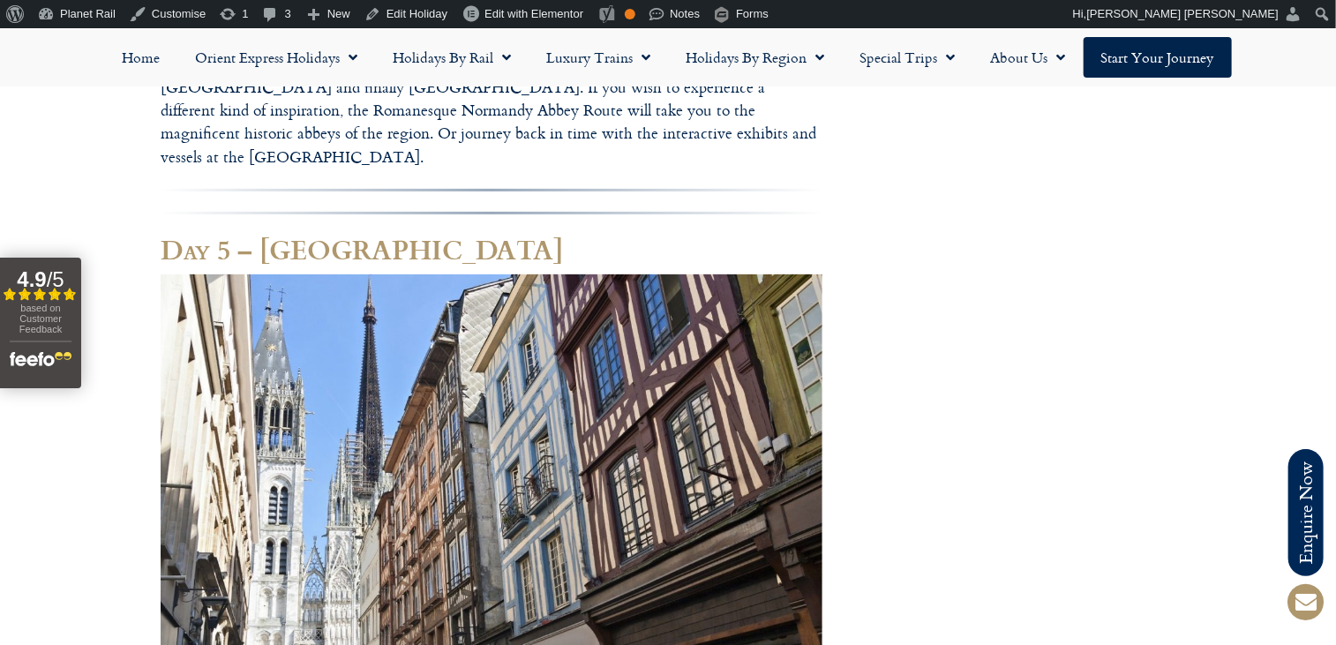
scroll to position [3564, 0]
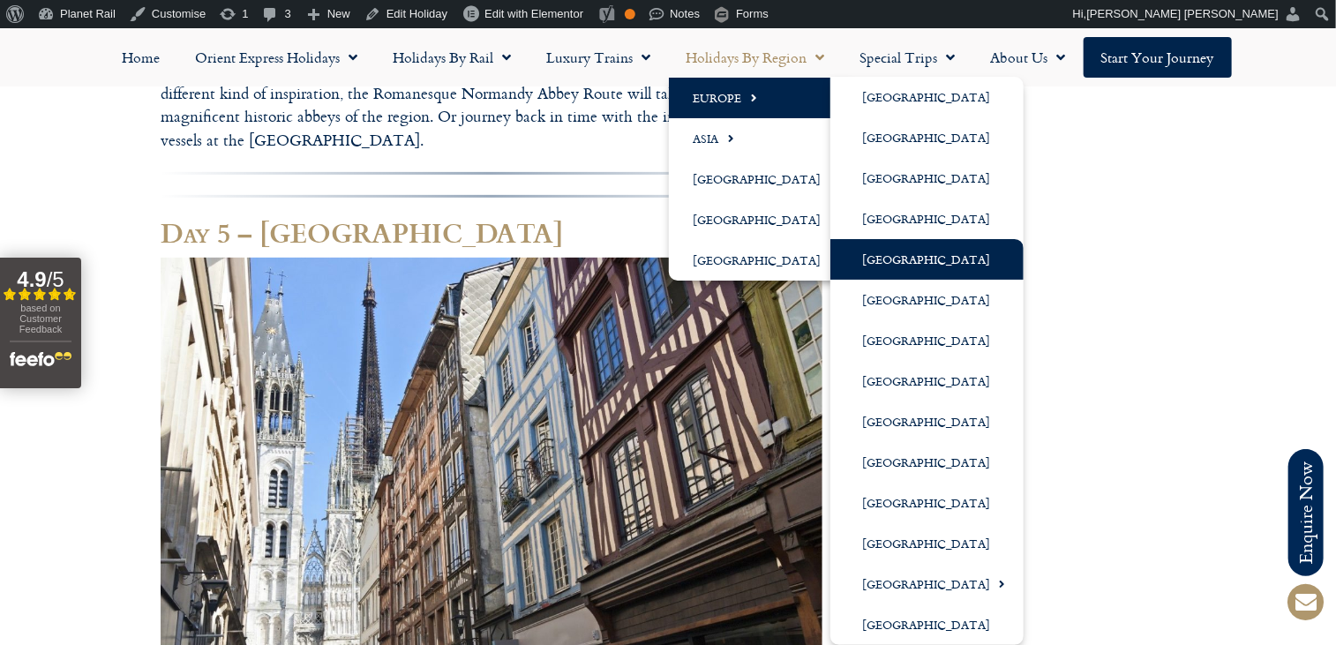
click at [899, 261] on link "[GEOGRAPHIC_DATA]" at bounding box center [926, 259] width 193 height 41
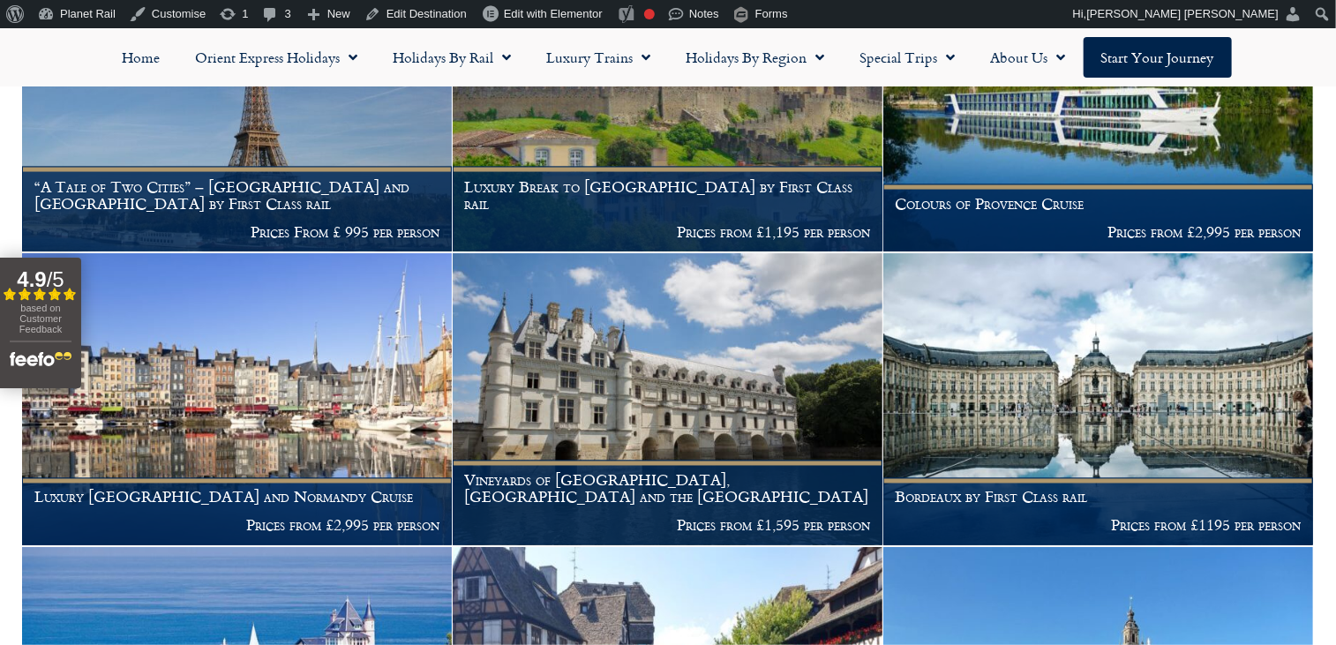
scroll to position [1343, 0]
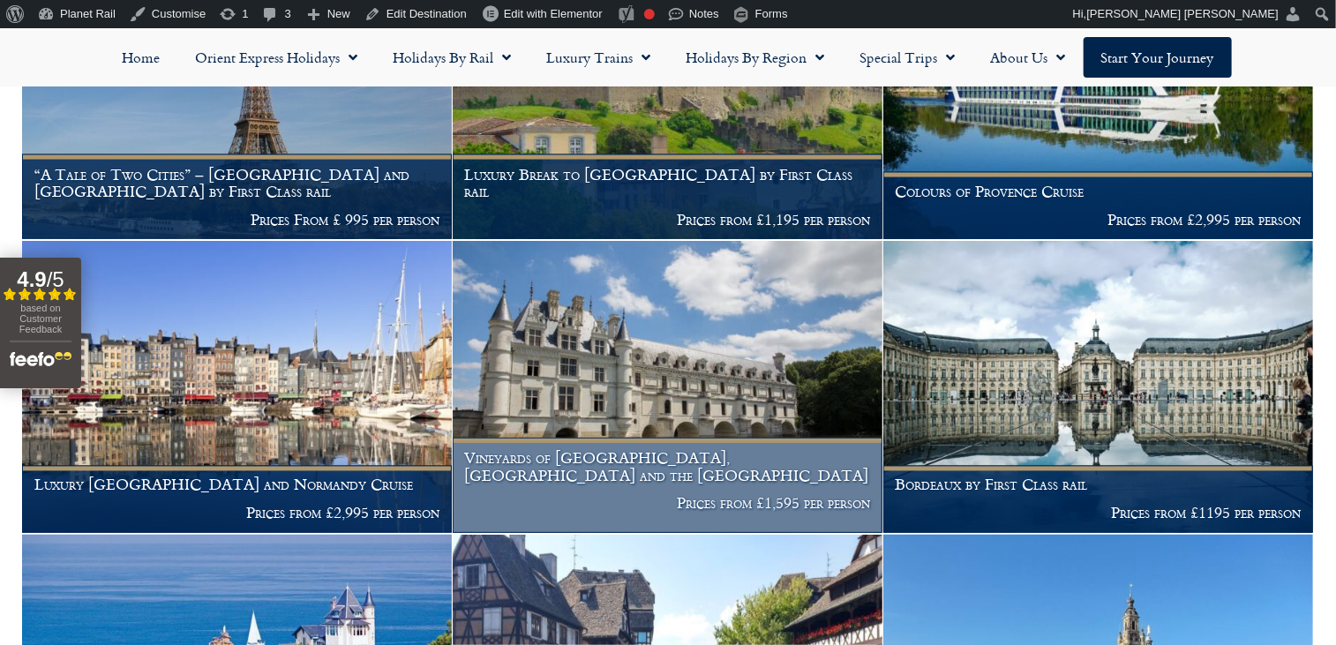
click at [662, 345] on img at bounding box center [668, 387] width 430 height 292
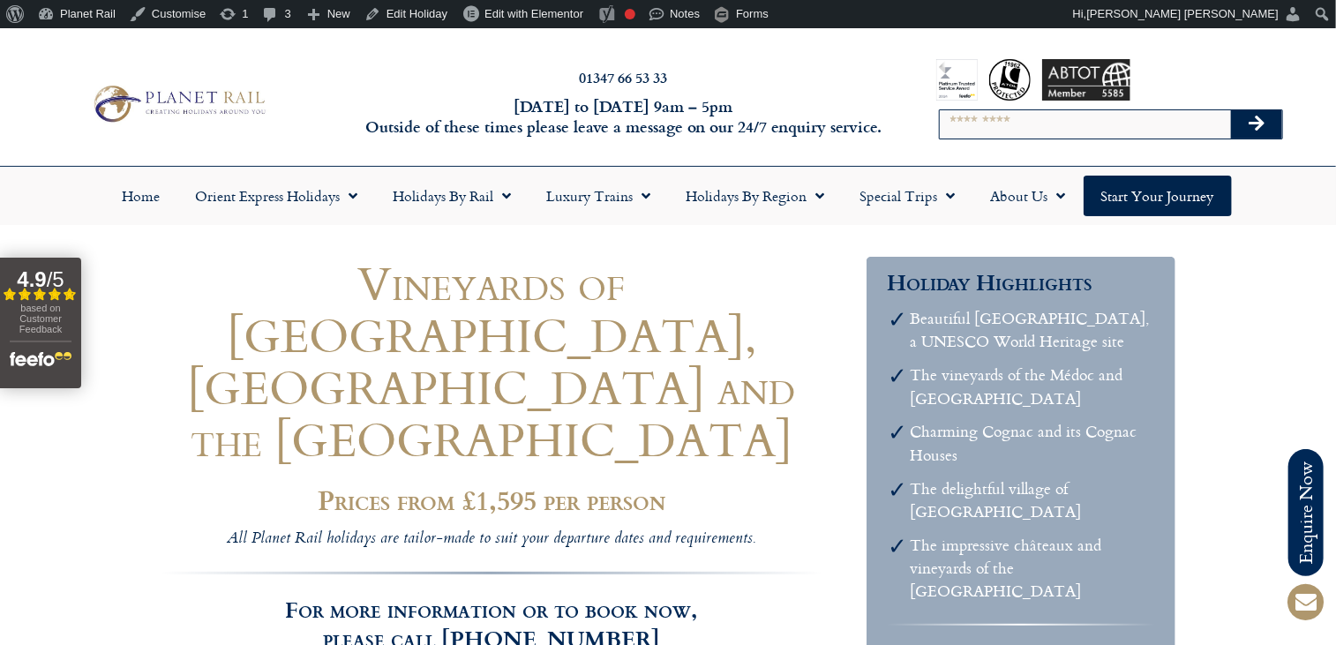
click at [938, 546] on li "The impressive châteaux and vineyards of the Loire Valley" at bounding box center [1033, 569] width 244 height 70
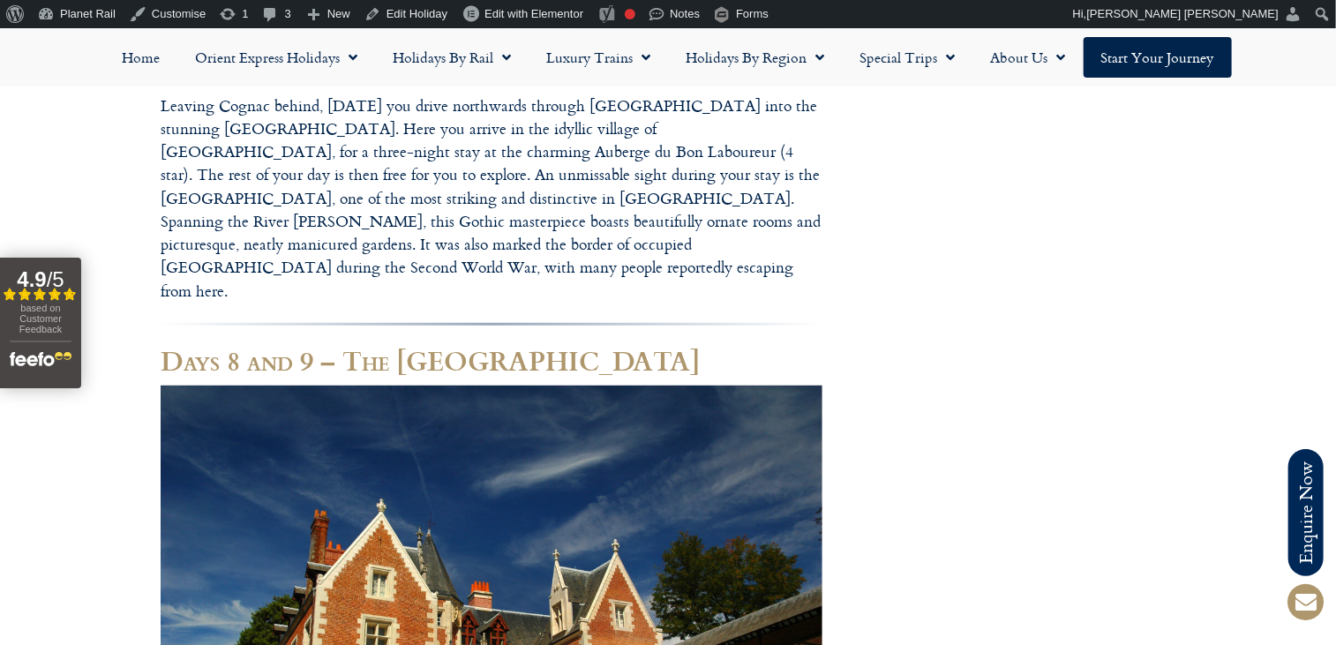
scroll to position [4164, 0]
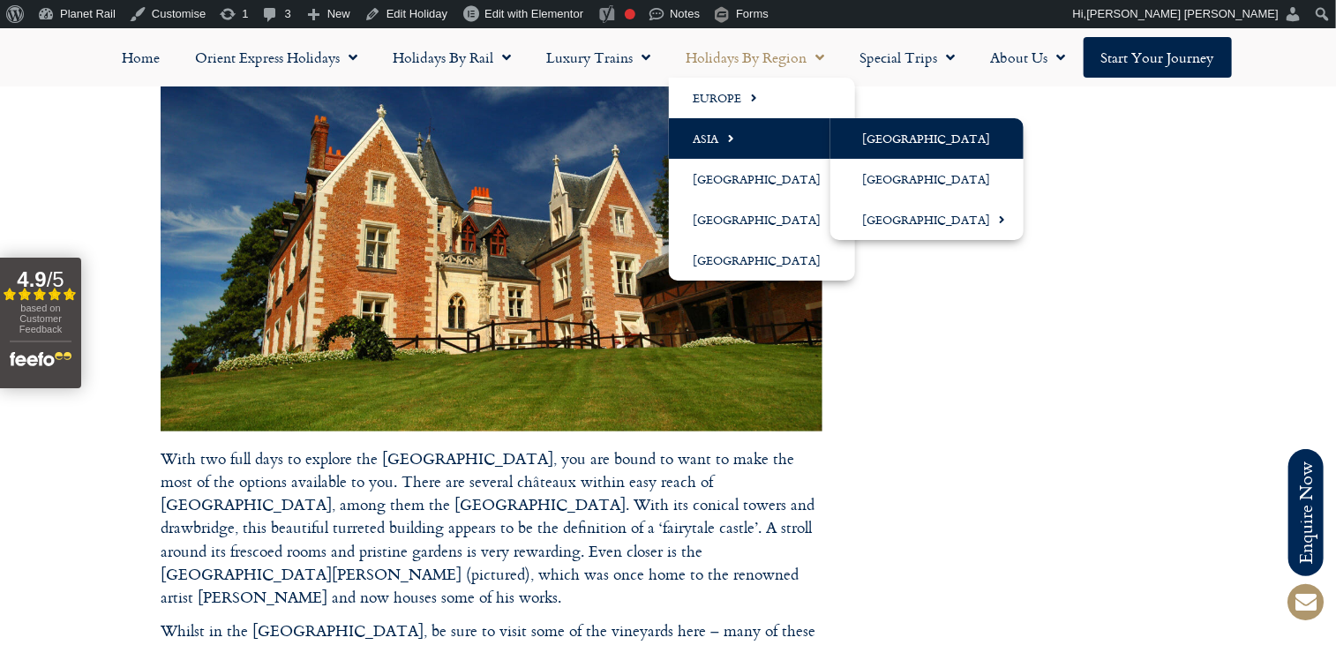
click at [889, 133] on link "[GEOGRAPHIC_DATA]" at bounding box center [926, 138] width 193 height 41
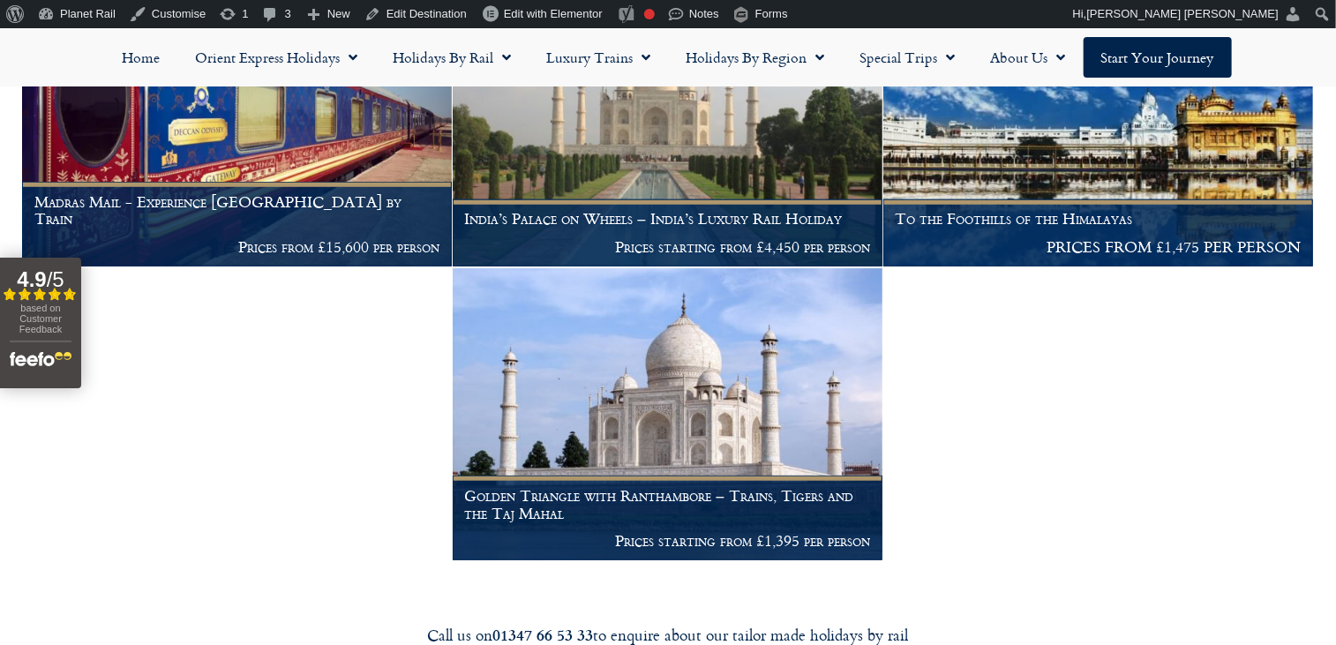
scroll to position [626, 0]
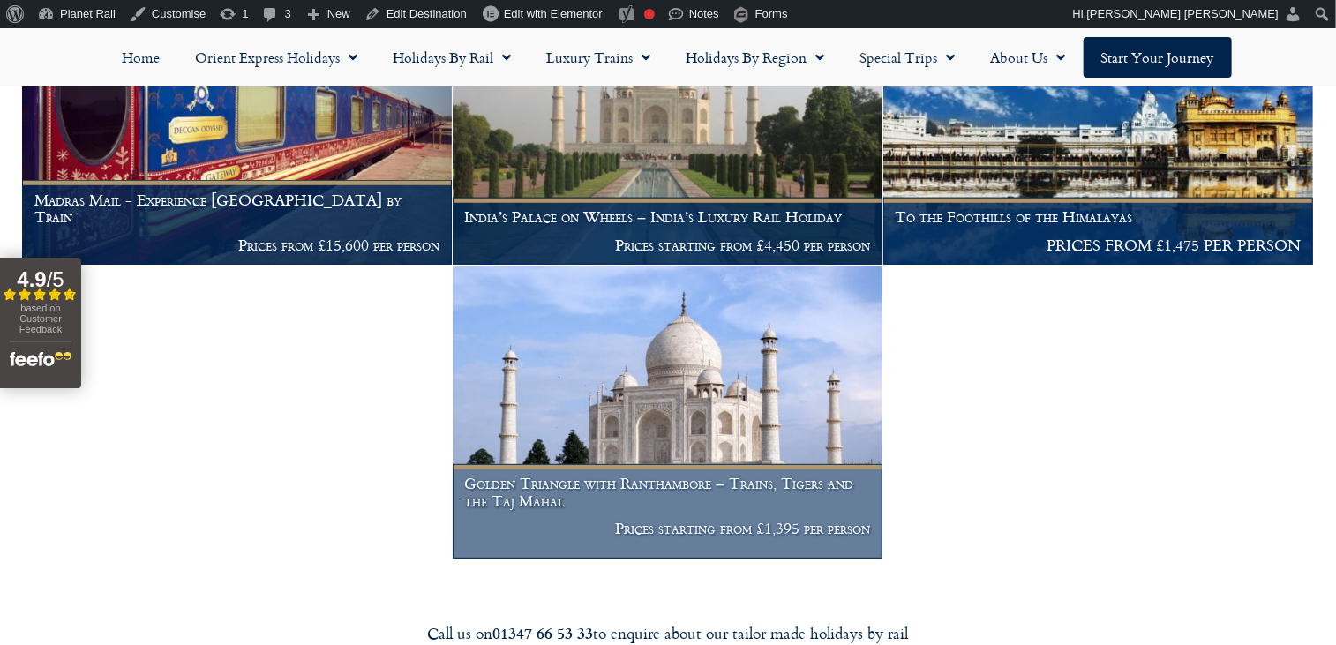
click at [710, 437] on img at bounding box center [668, 412] width 430 height 292
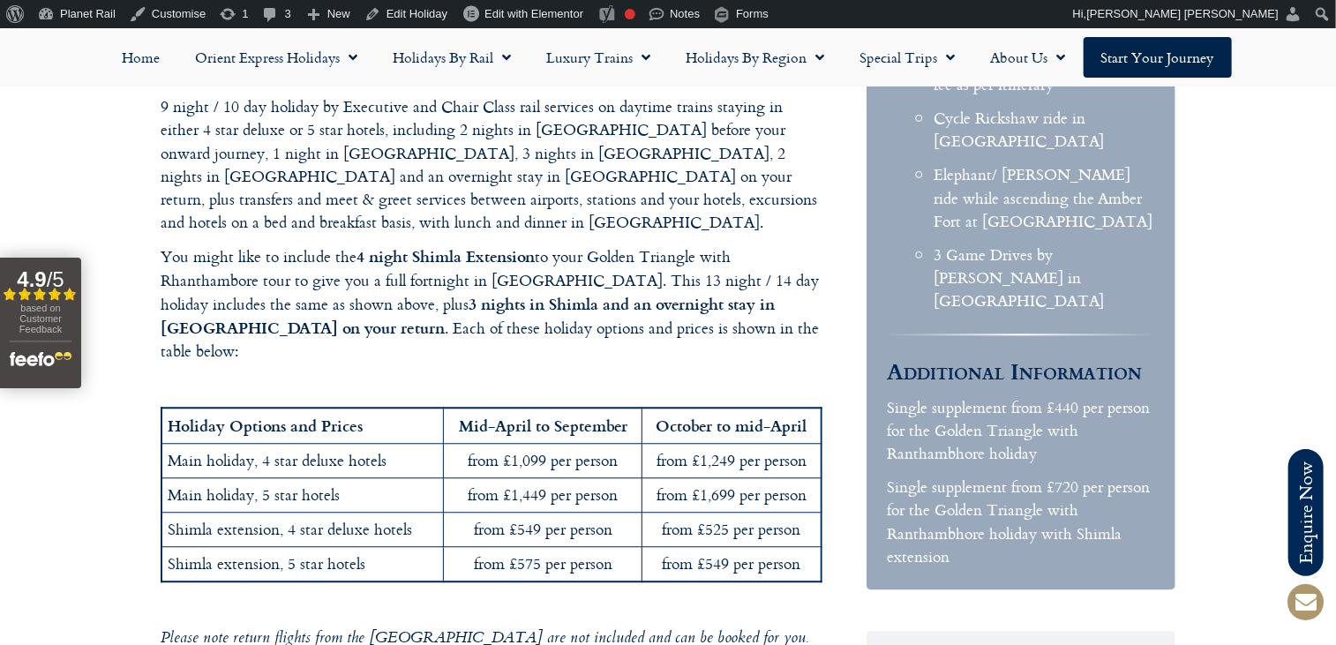
scroll to position [2012, 0]
click at [794, 546] on td "from £549 per person" at bounding box center [731, 563] width 179 height 34
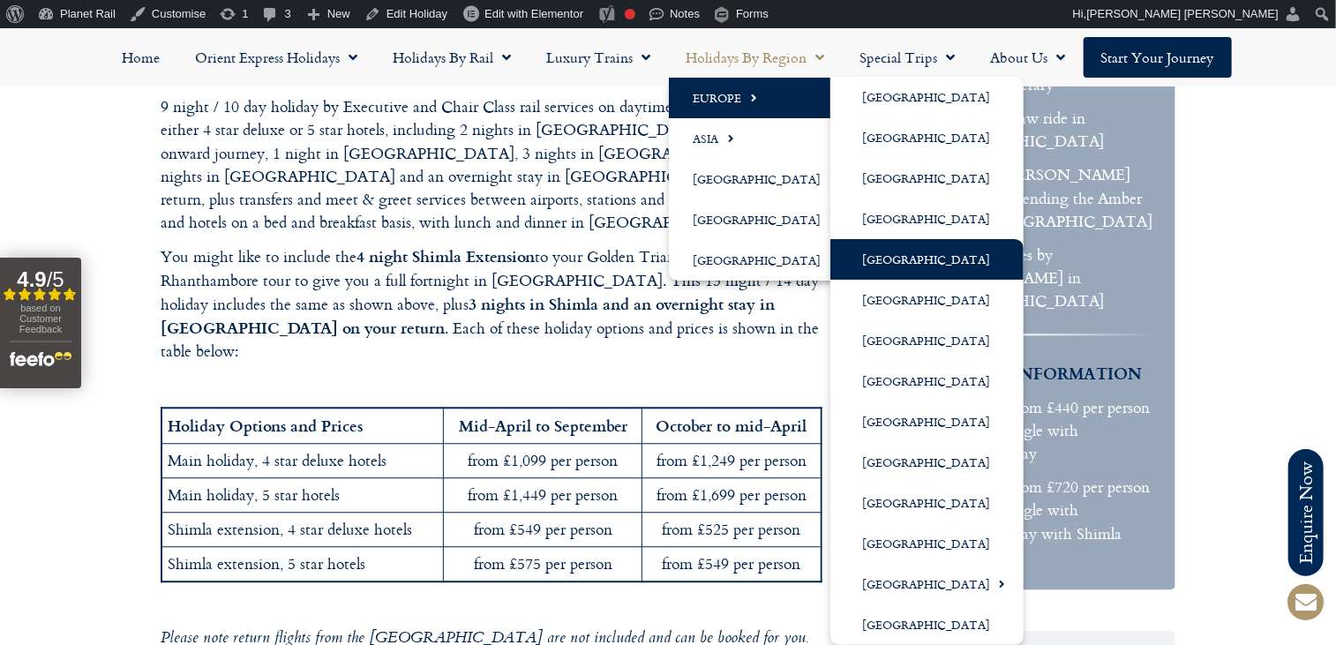
click at [926, 264] on link "[GEOGRAPHIC_DATA]" at bounding box center [926, 259] width 193 height 41
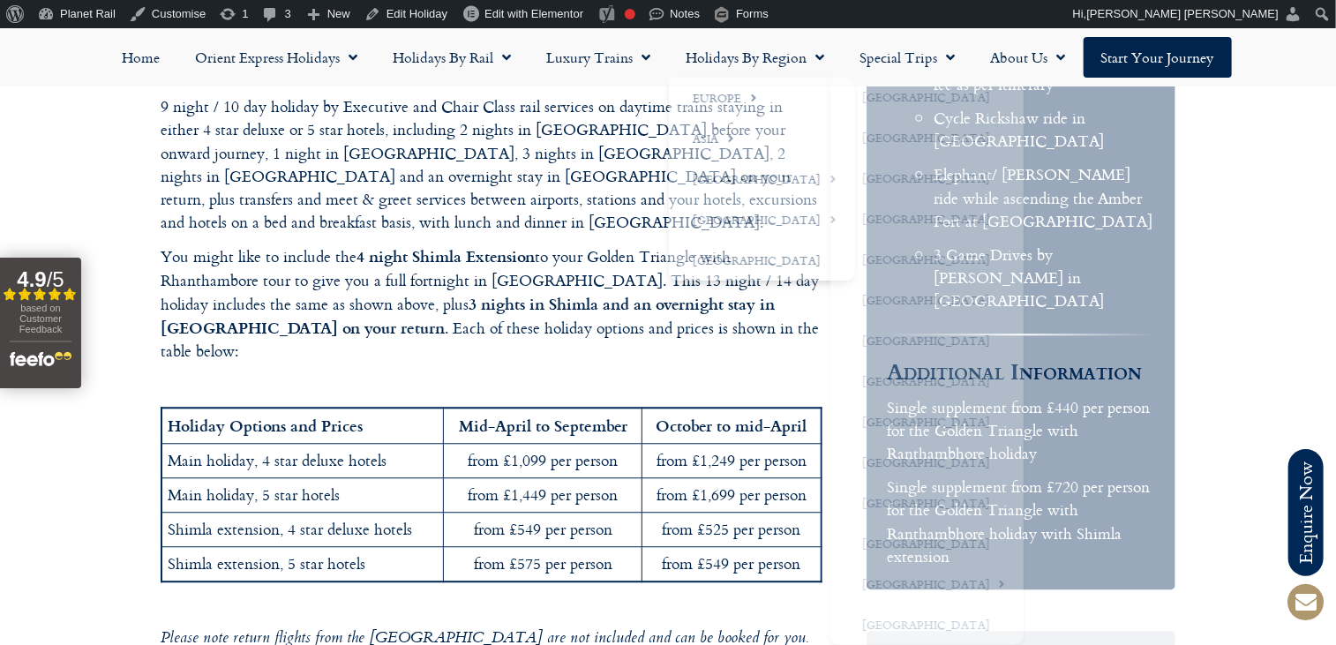
drag, startPoint x: 926, startPoint y: 264, endPoint x: 939, endPoint y: 269, distance: 13.4
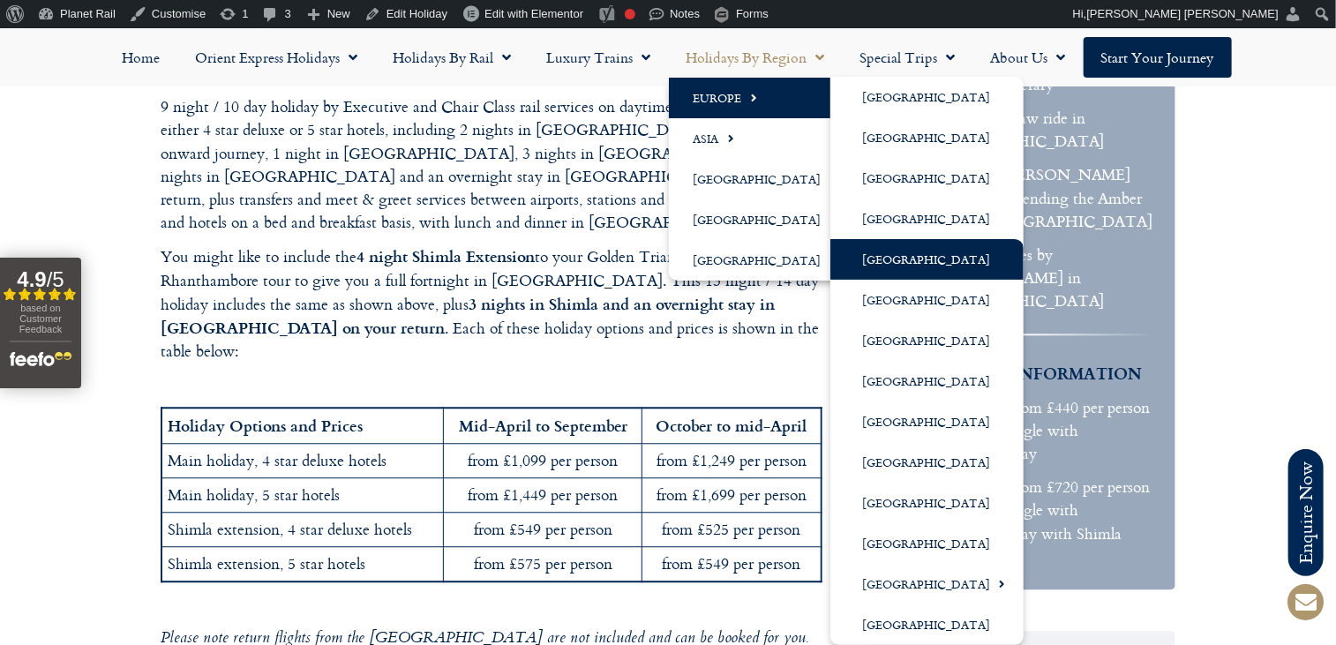
click at [910, 250] on link "[GEOGRAPHIC_DATA]" at bounding box center [926, 259] width 193 height 41
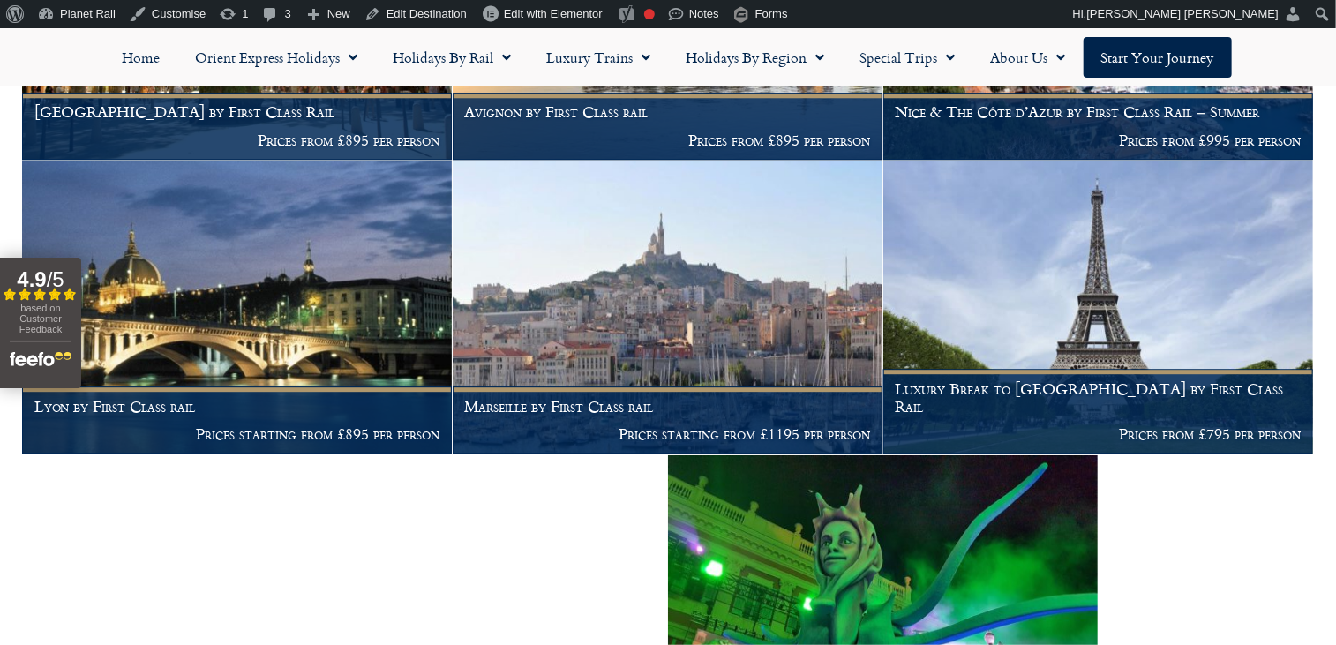
scroll to position [2056, 0]
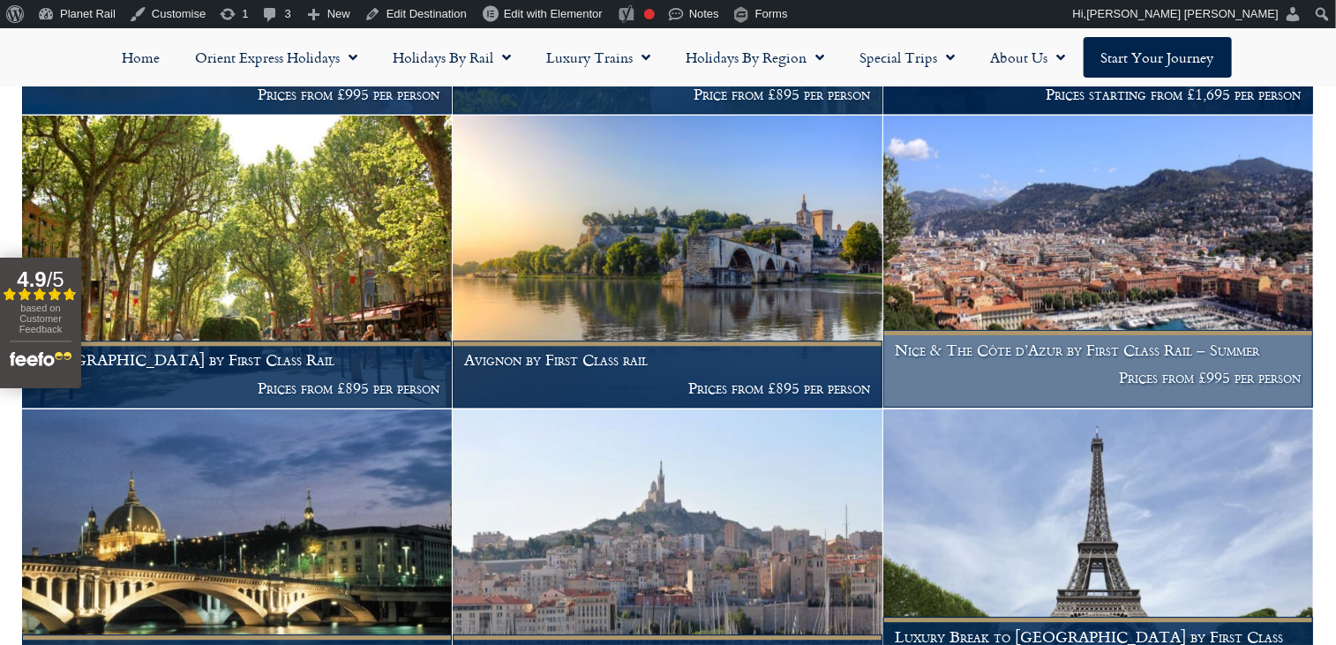
click at [1083, 310] on img at bounding box center [1098, 262] width 430 height 292
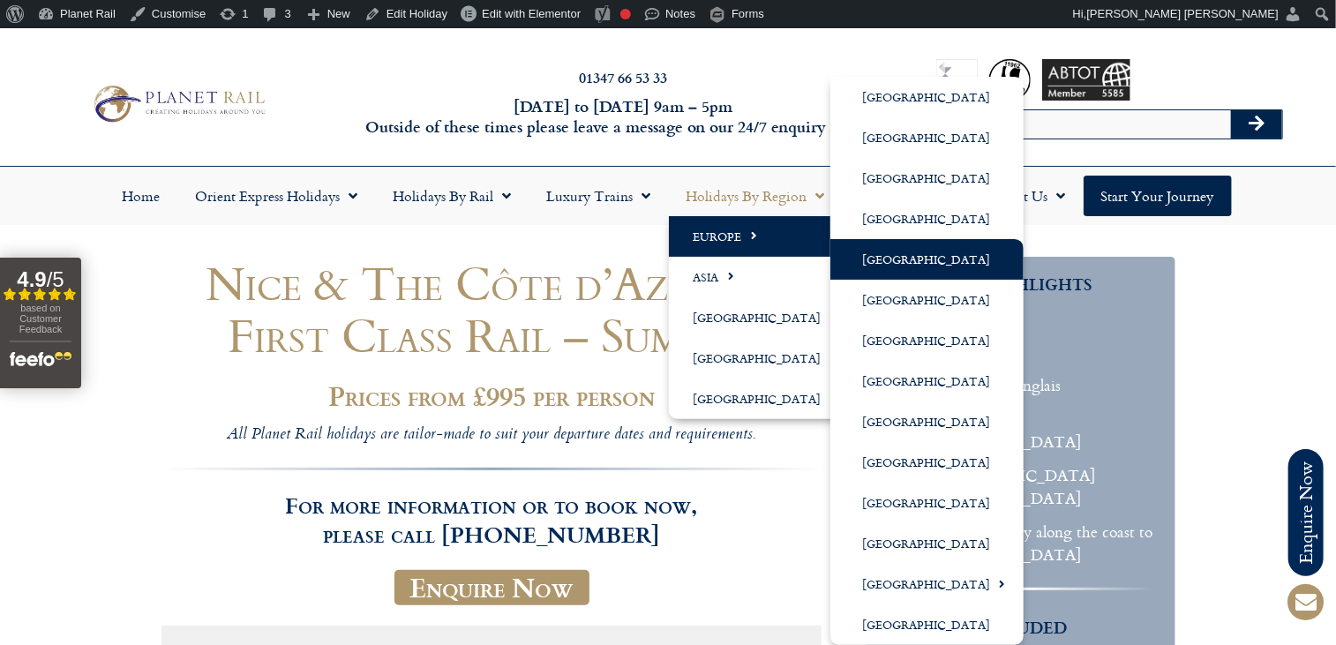
click at [896, 254] on link "[GEOGRAPHIC_DATA]" at bounding box center [926, 259] width 193 height 41
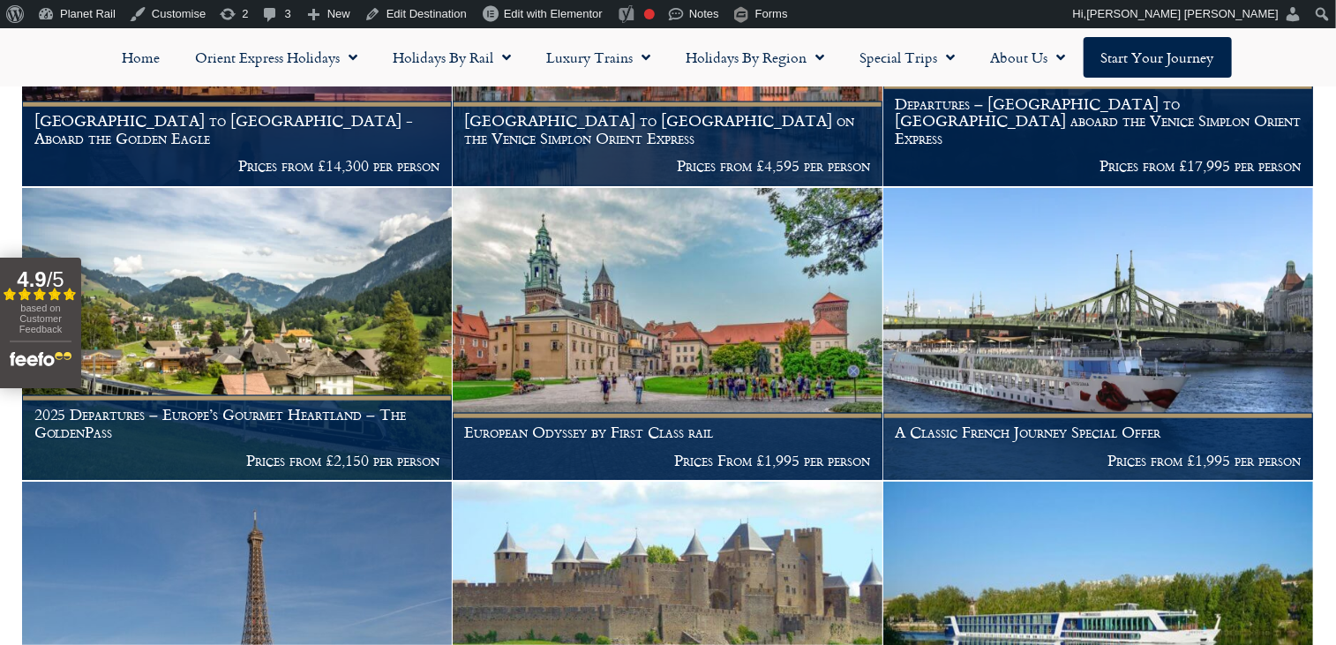
scroll to position [809, 0]
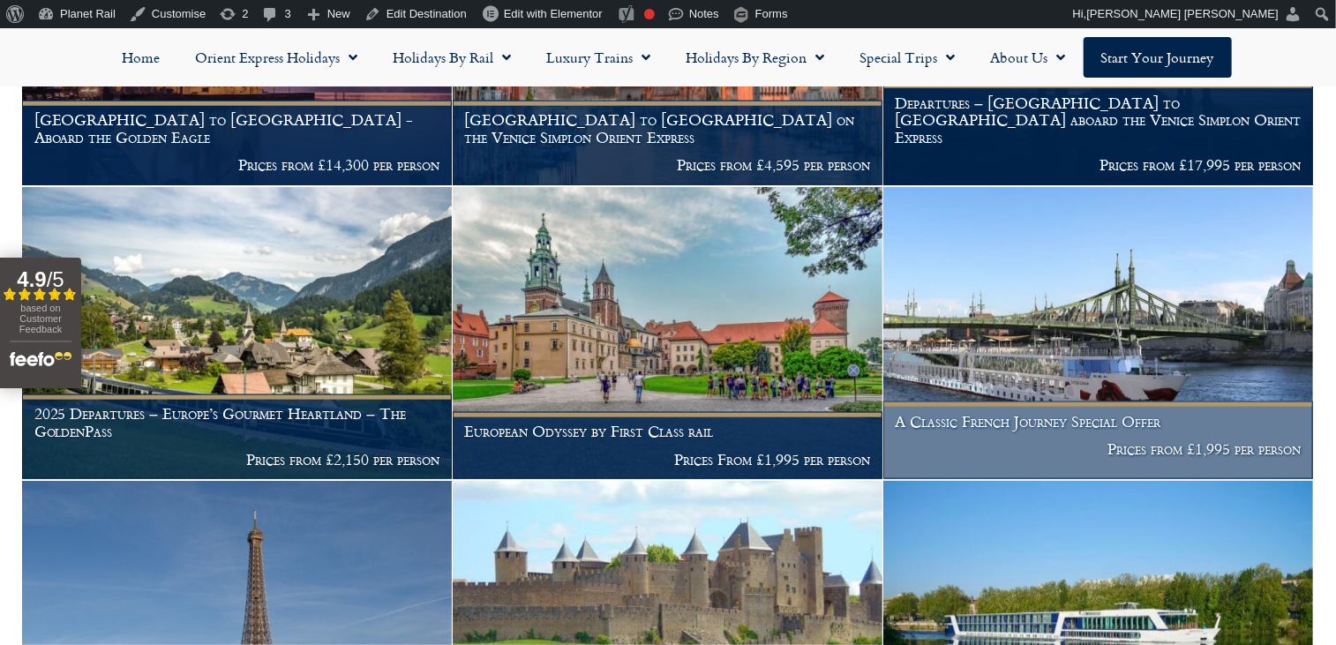
click at [1042, 361] on img at bounding box center [1098, 333] width 430 height 292
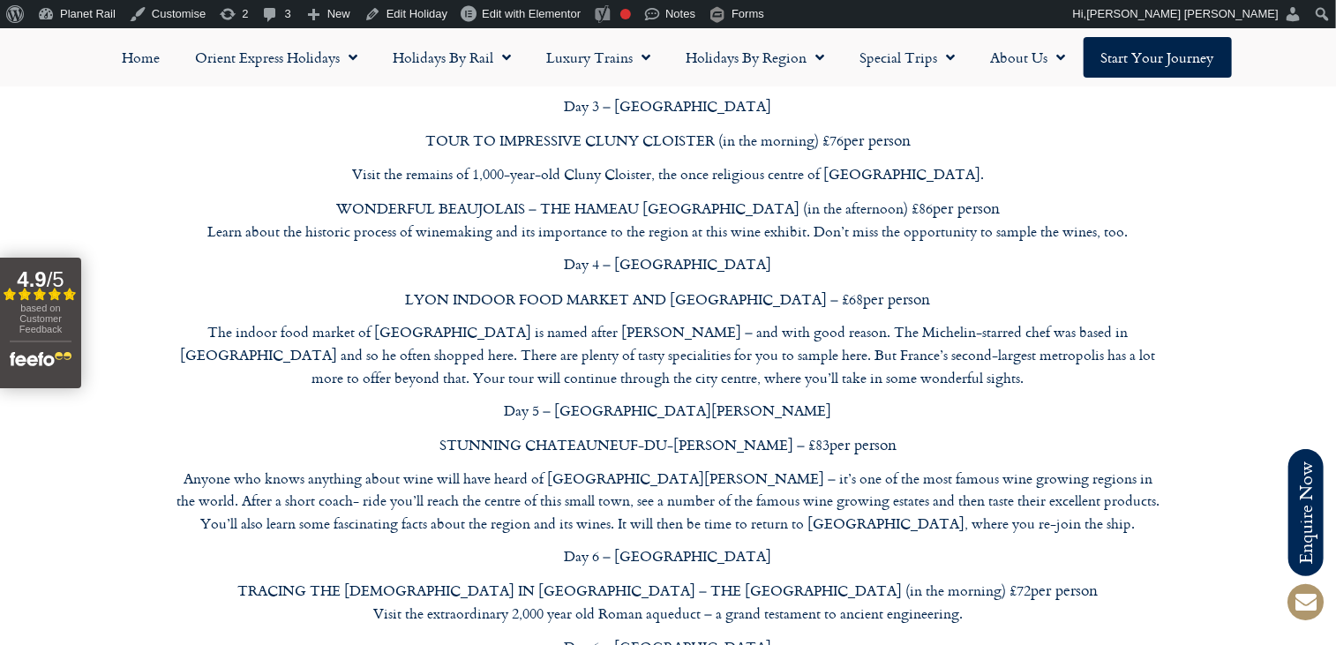
scroll to position [8646, 0]
drag, startPoint x: 948, startPoint y: 644, endPoint x: 963, endPoint y: 600, distance: 46.9
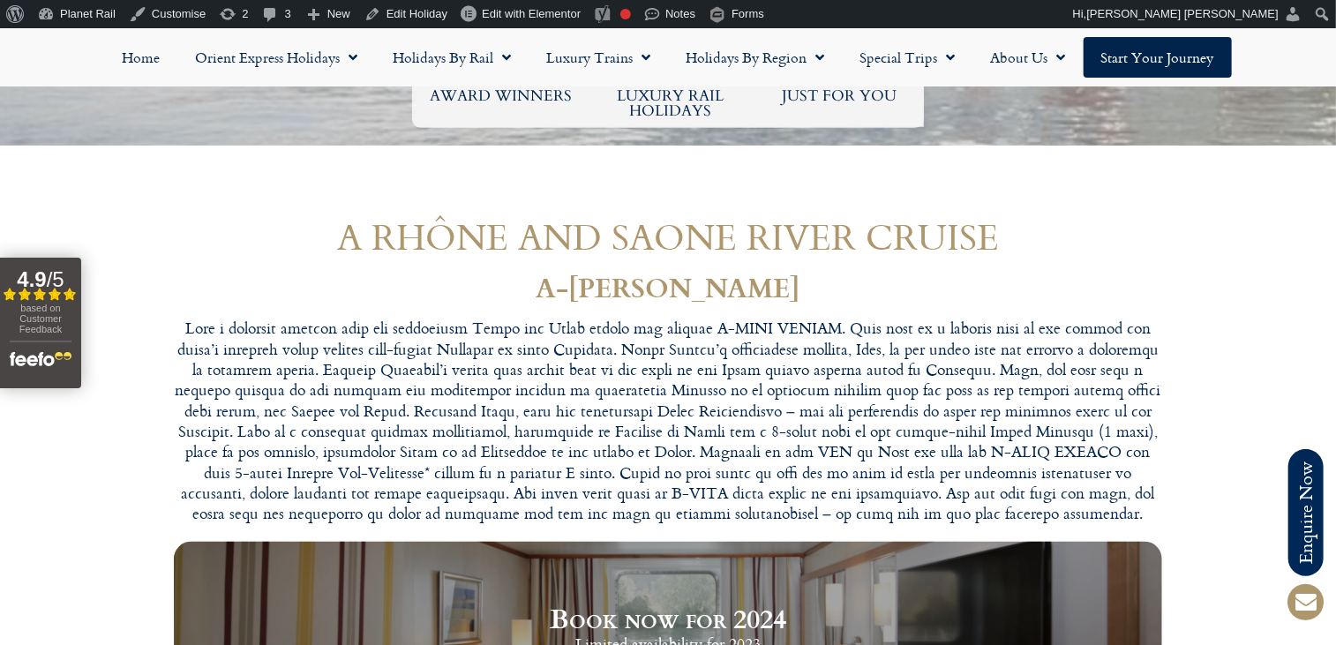
scroll to position [1008, 0]
